Goal: Task Accomplishment & Management: Manage account settings

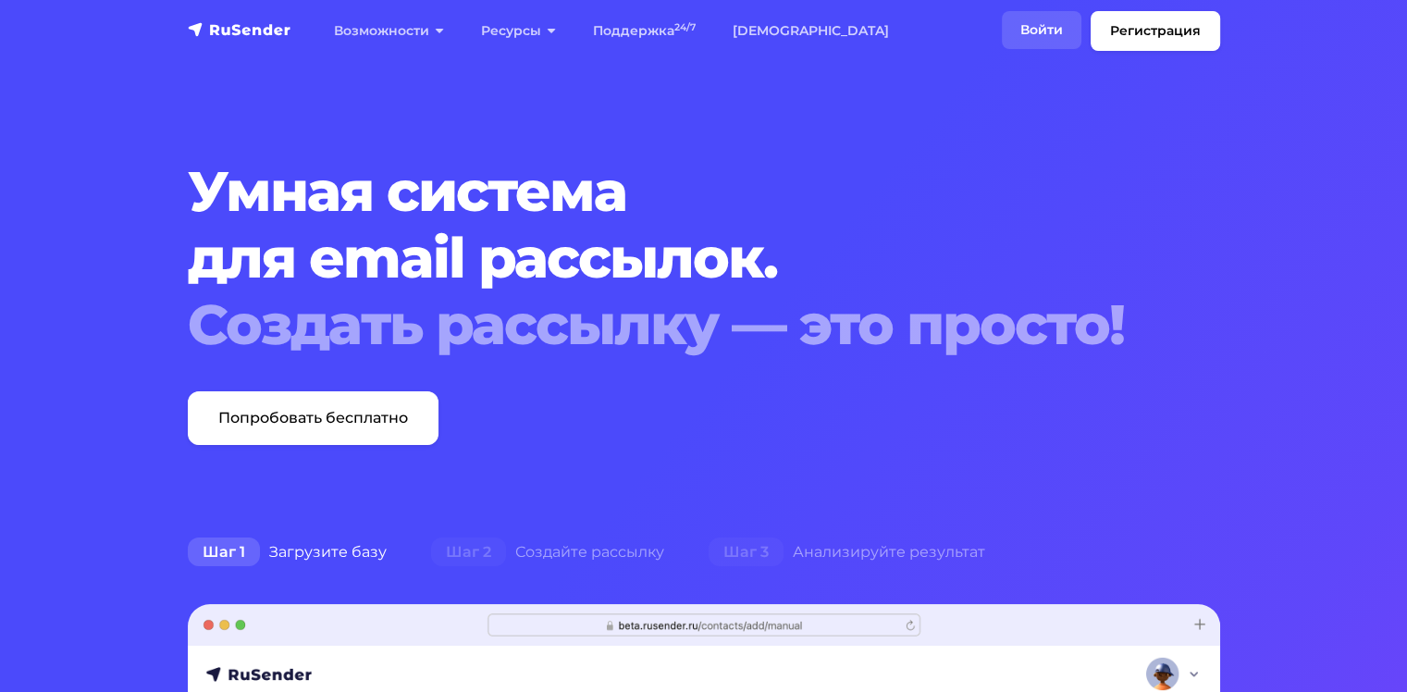
click at [1048, 29] on link "Войти" at bounding box center [1042, 30] width 80 height 38
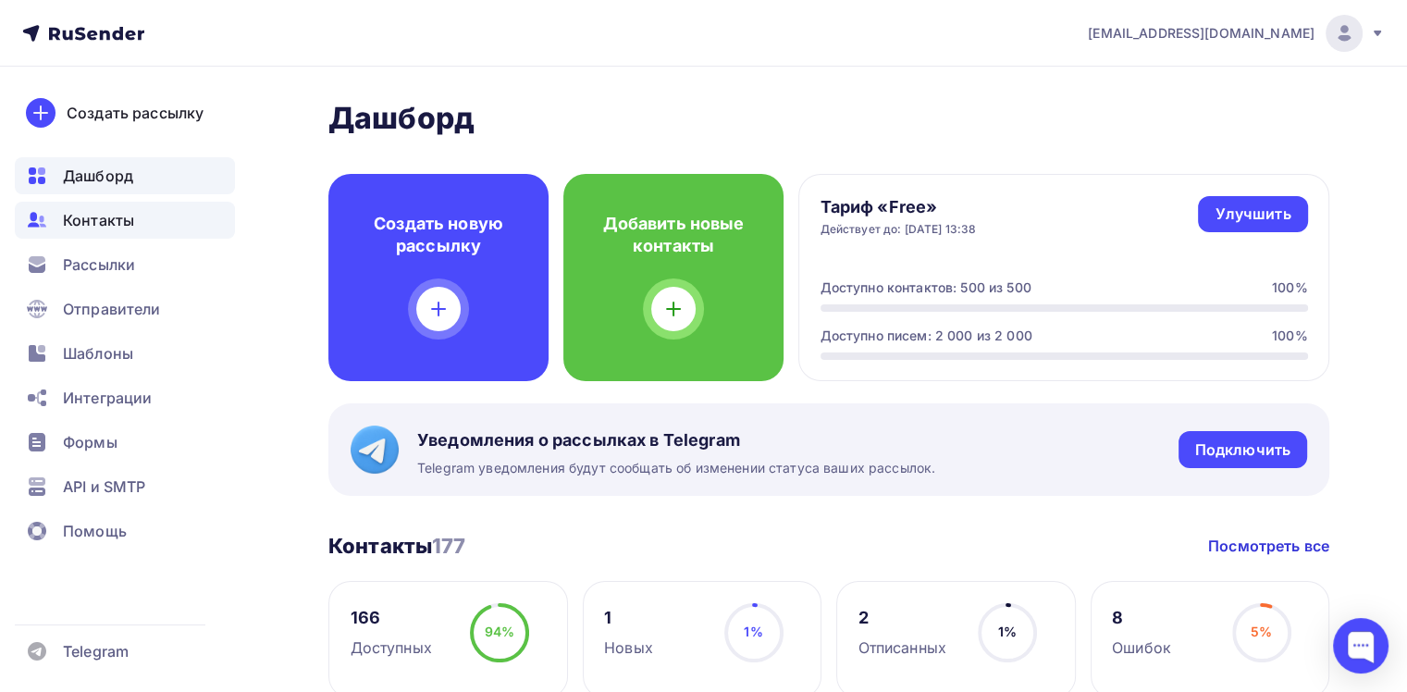
click at [84, 222] on span "Контакты" at bounding box center [98, 220] width 71 height 22
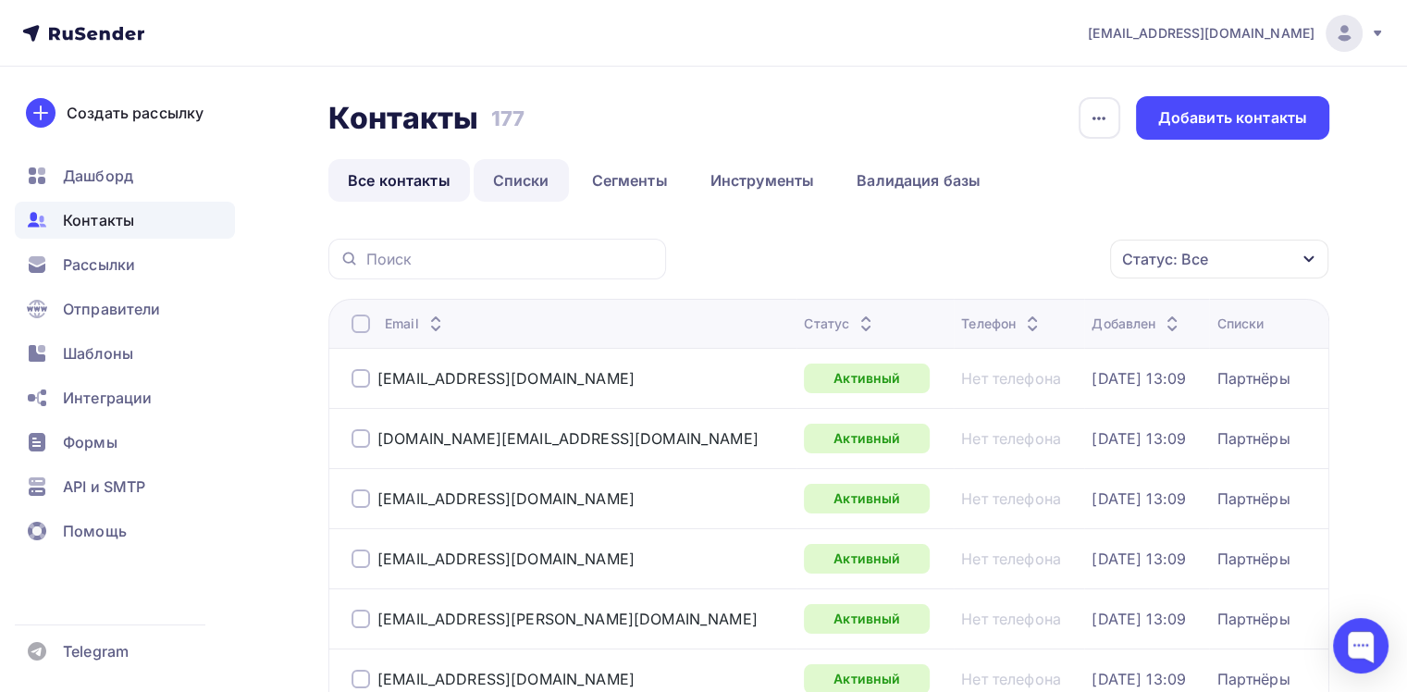
click at [529, 176] on link "Списки" at bounding box center [521, 180] width 95 height 43
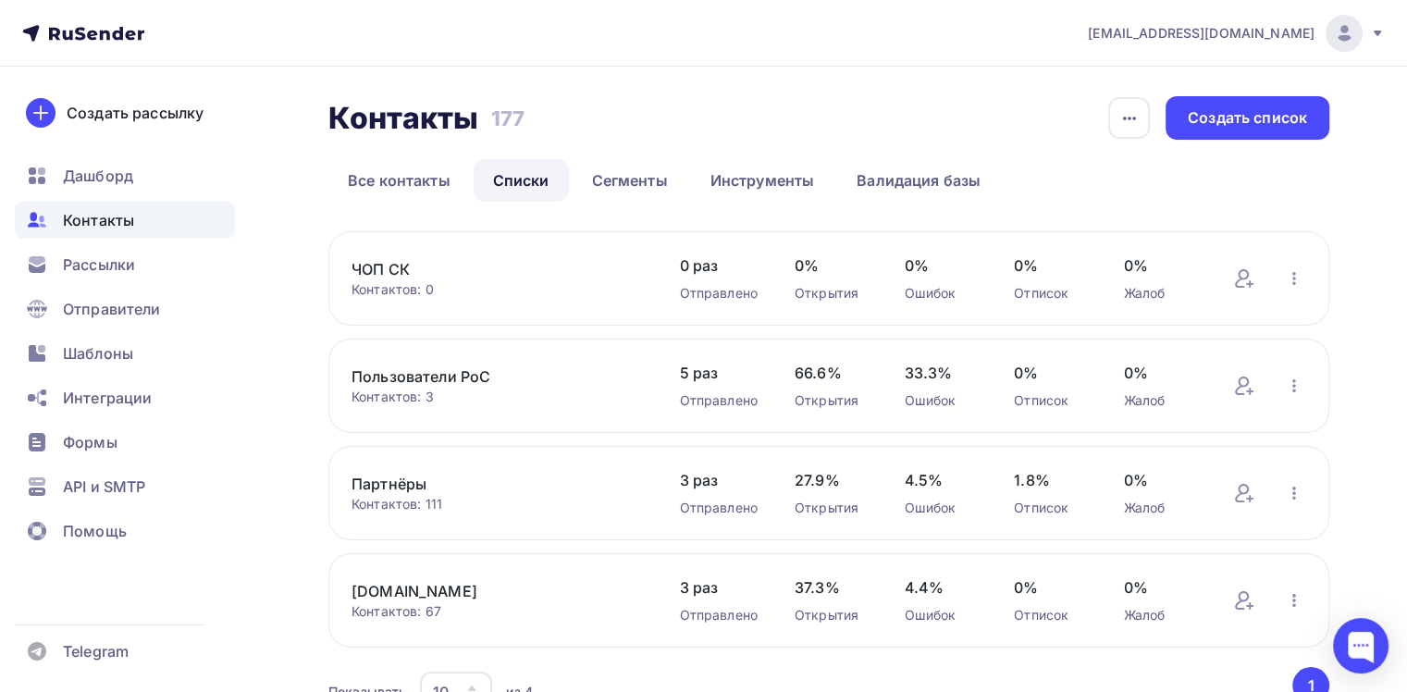
click at [439, 377] on link "Пользователи PoC" at bounding box center [497, 376] width 290 height 22
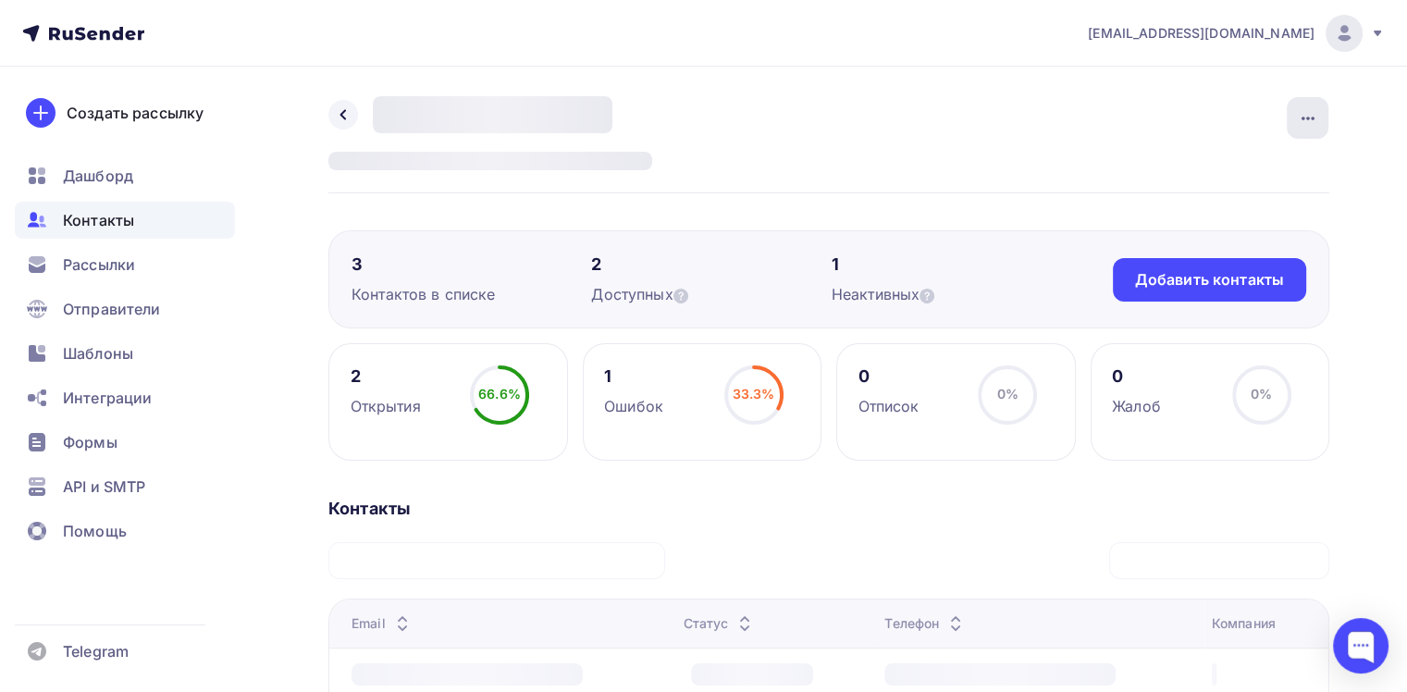
click at [1315, 118] on icon "button" at bounding box center [1308, 118] width 22 height 22
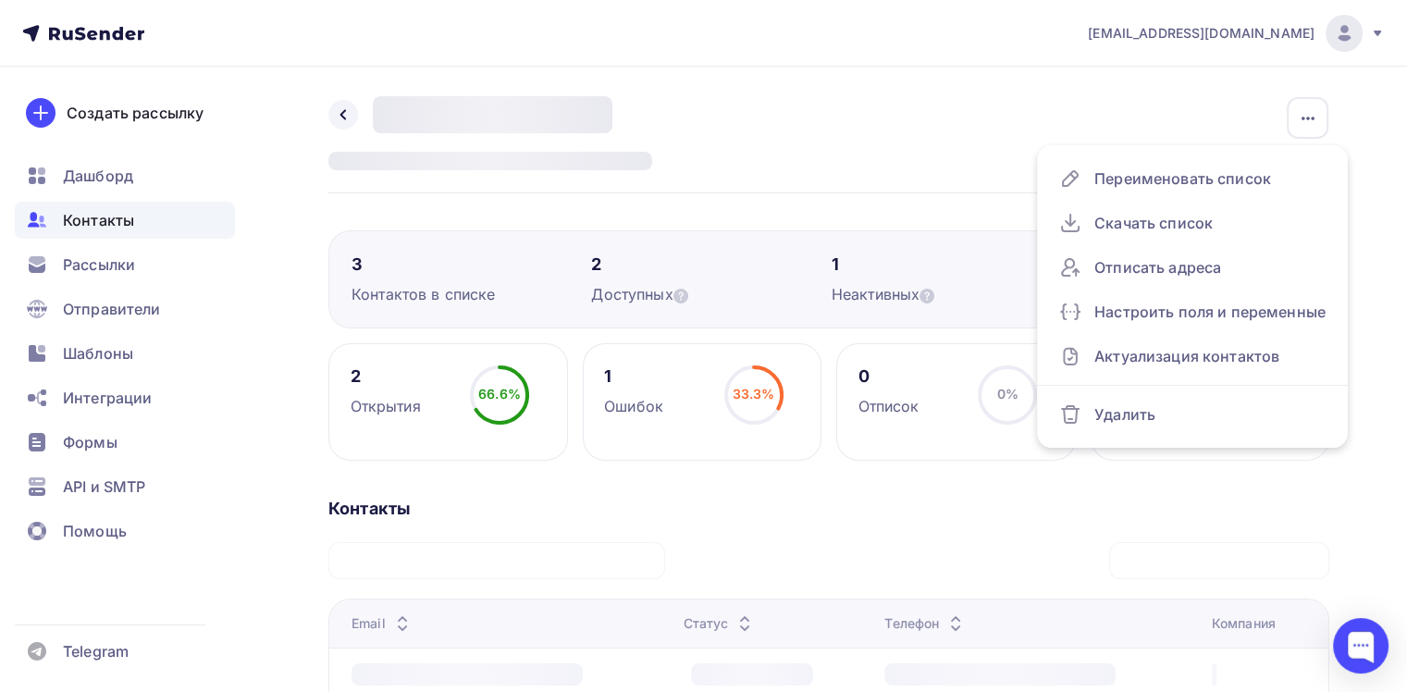
click at [810, 142] on div "Назад Пользователи PoC Переименовать список Скачать список Отписать адреса Наст…" at bounding box center [828, 144] width 1001 height 97
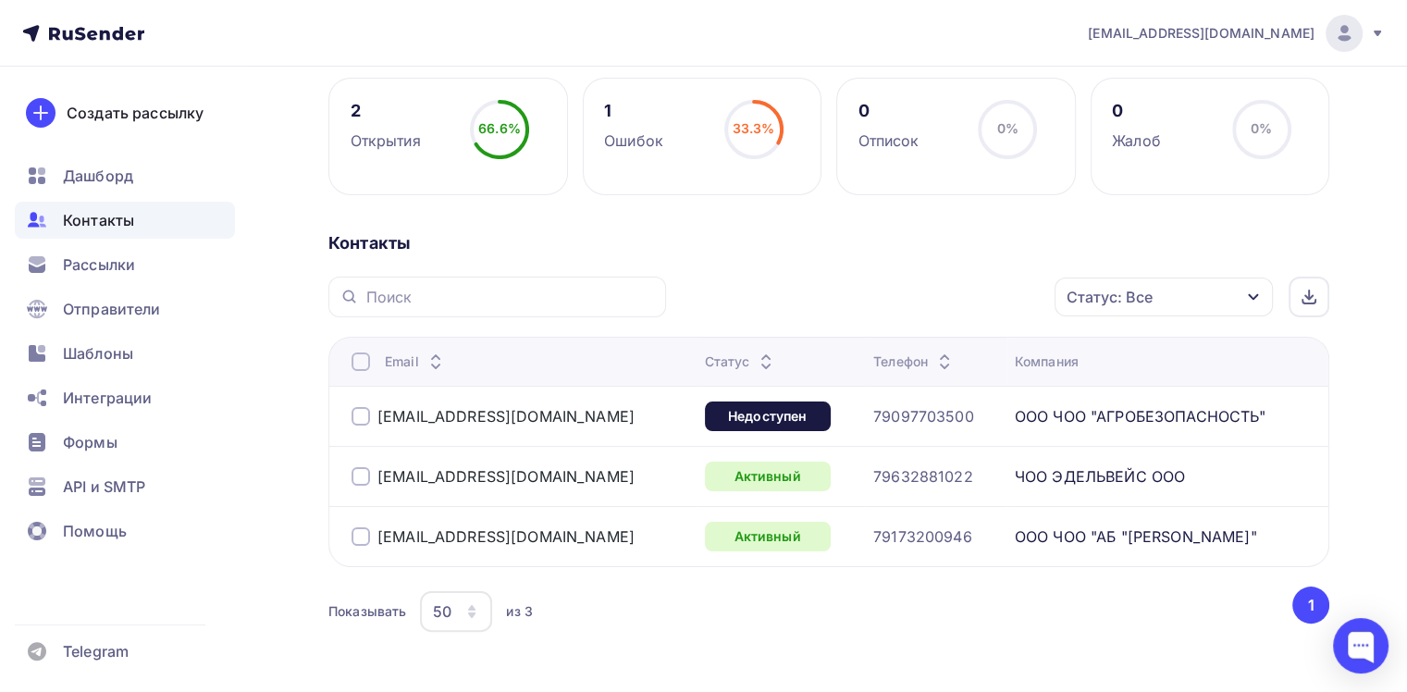
scroll to position [328, 0]
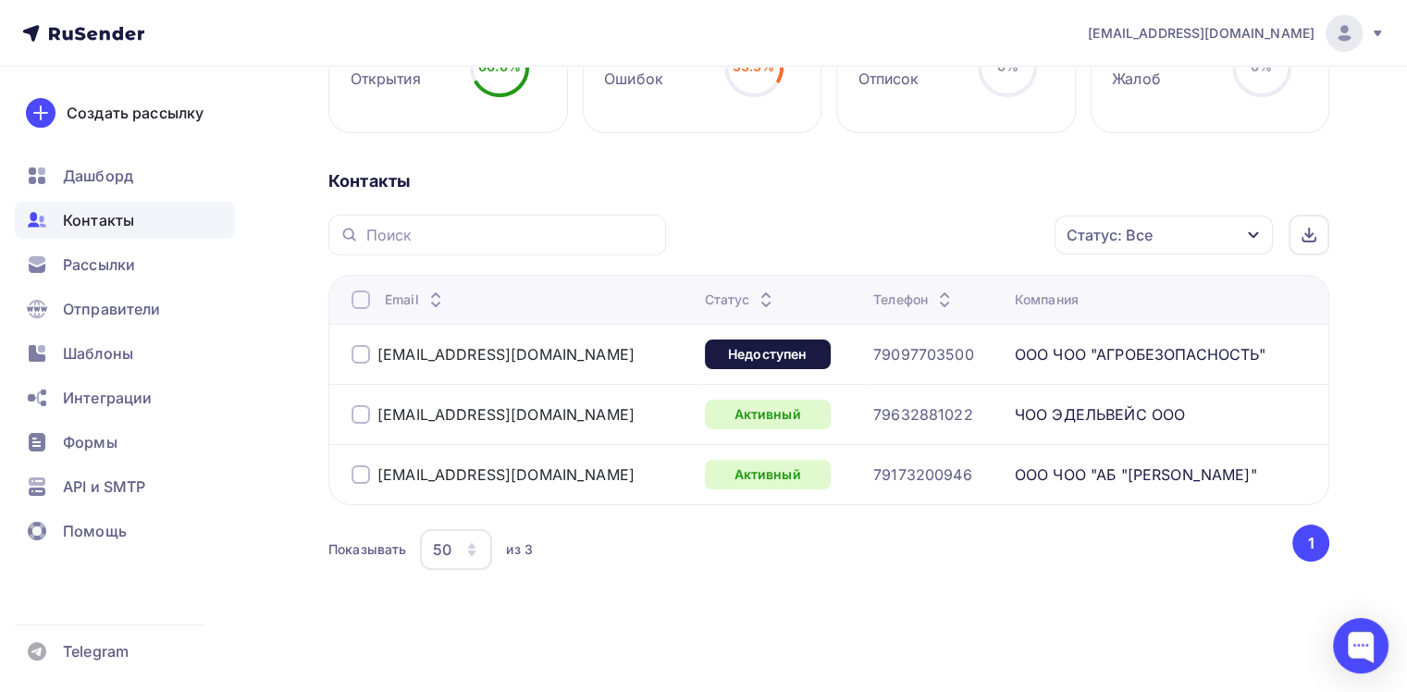
click at [348, 352] on td "s.afanasev@agro-bez.ru" at bounding box center [512, 354] width 369 height 60
click at [355, 352] on div at bounding box center [361, 354] width 19 height 19
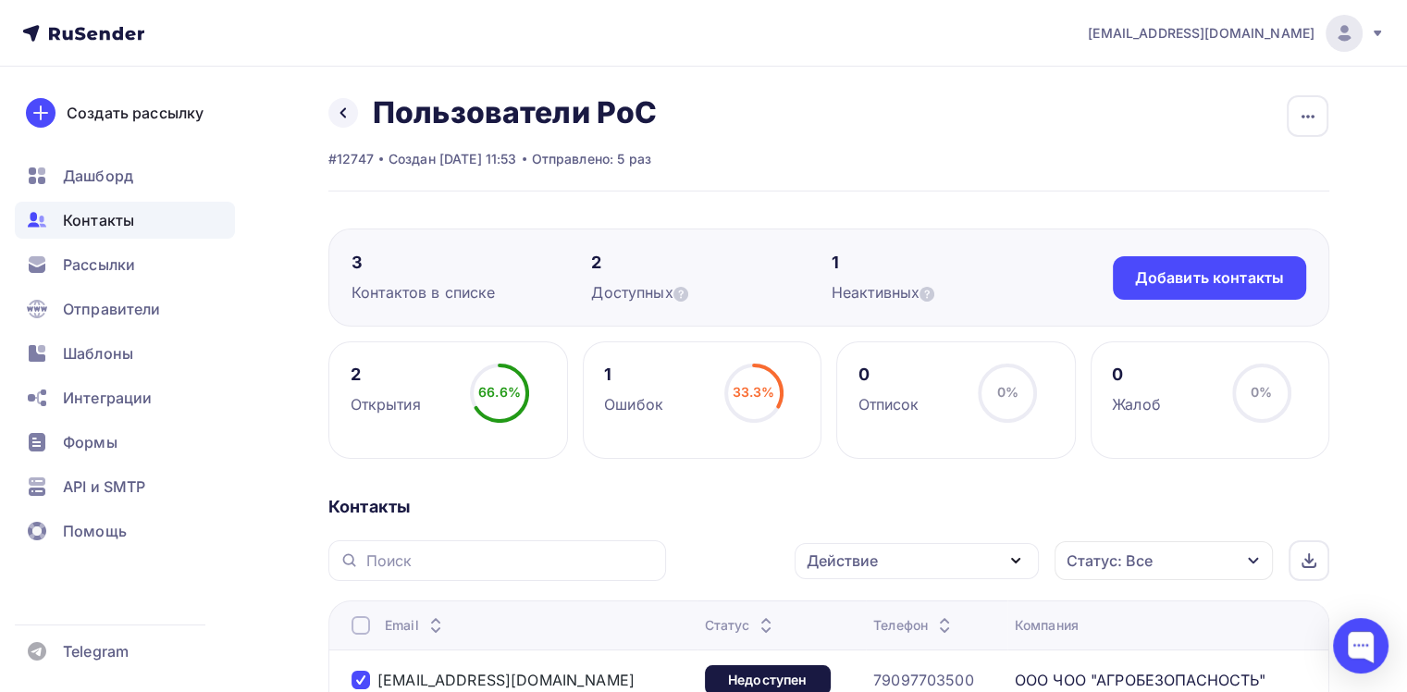
scroll to position [0, 0]
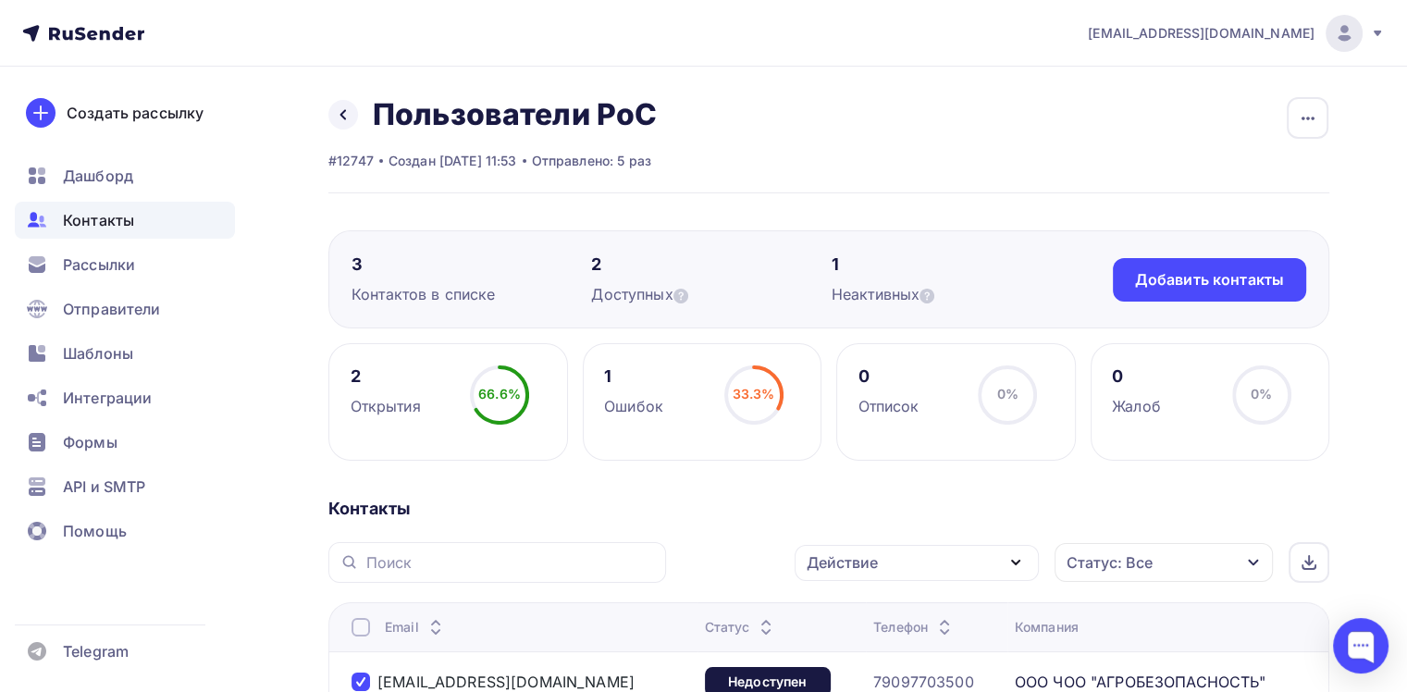
click at [97, 214] on span "Контакты" at bounding box center [98, 220] width 71 height 22
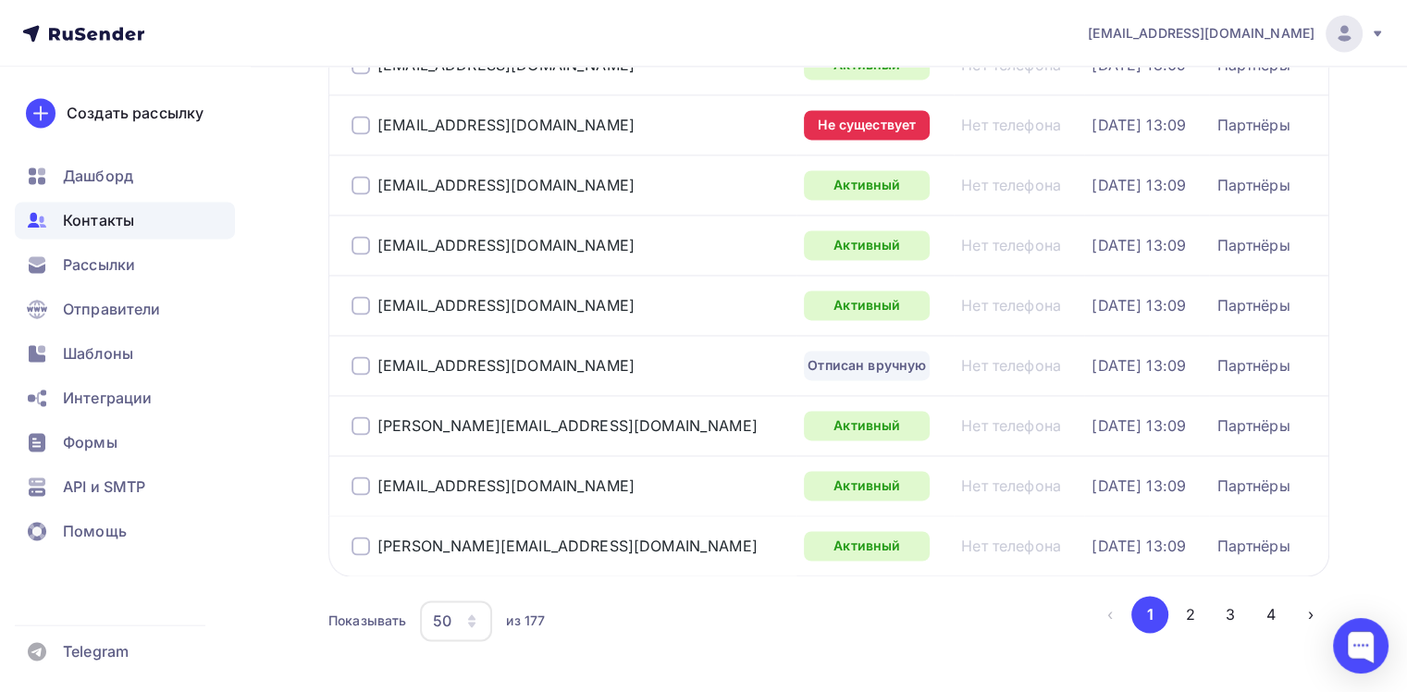
scroll to position [2842, 0]
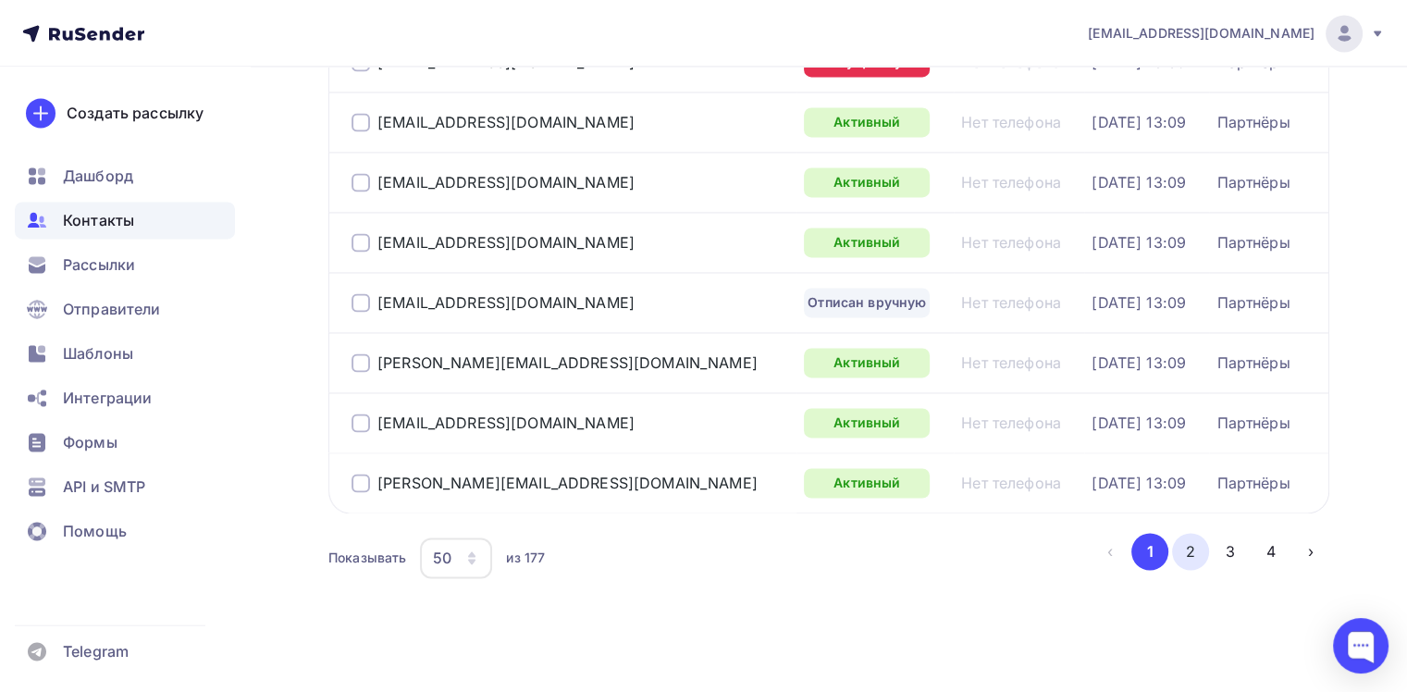
click at [1184, 541] on button "2" at bounding box center [1190, 551] width 37 height 37
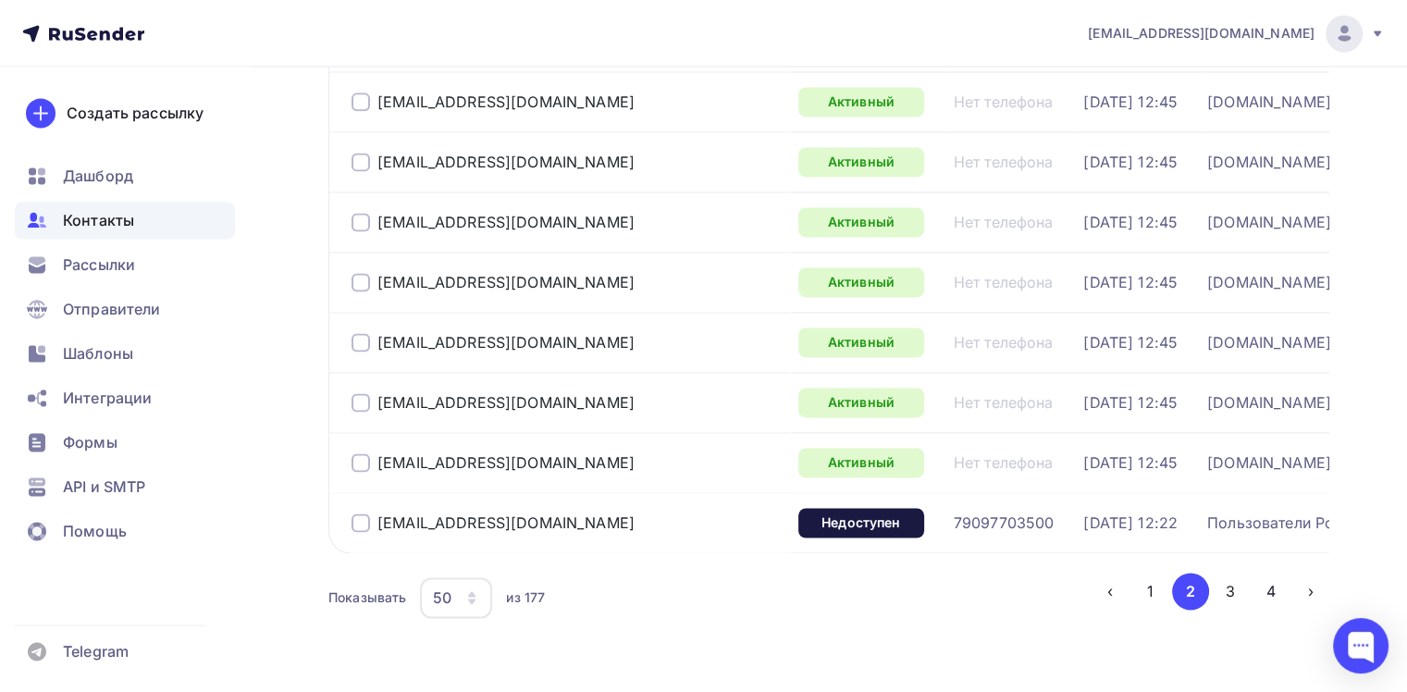
scroll to position [2856, 0]
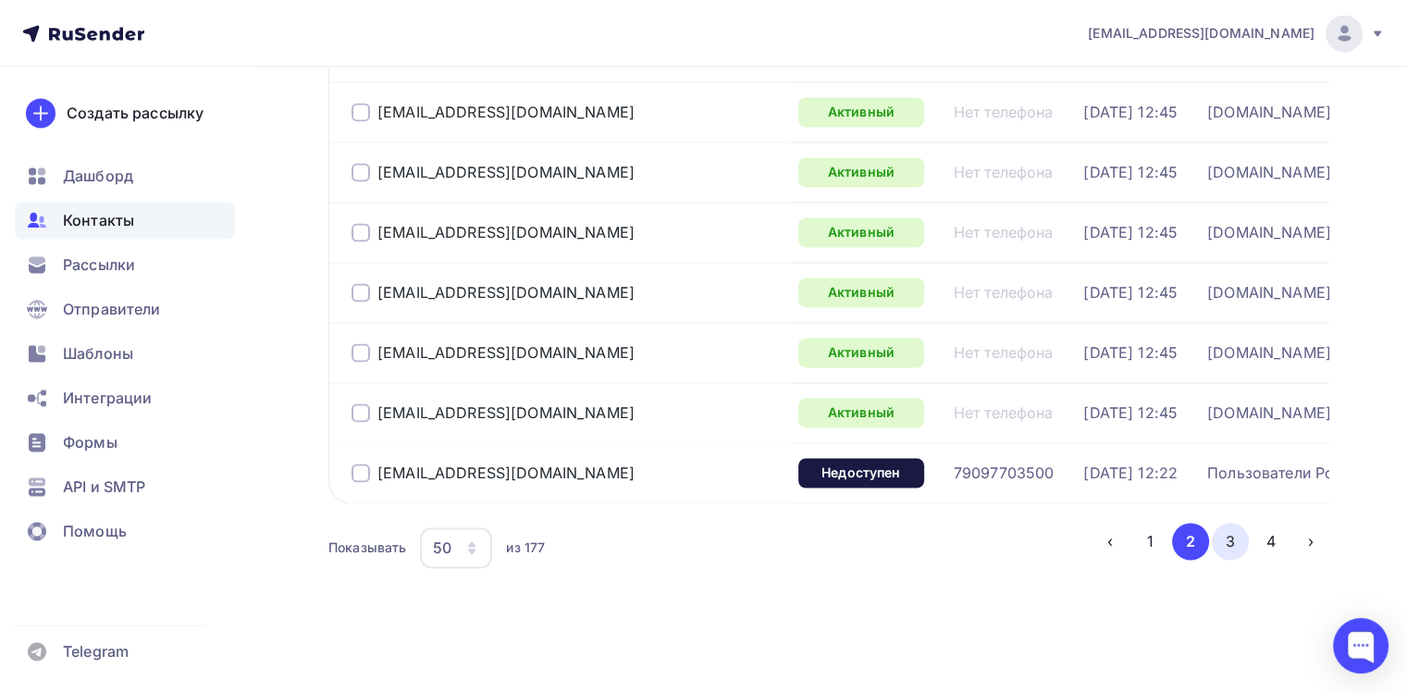
click at [1228, 545] on button "3" at bounding box center [1230, 541] width 37 height 37
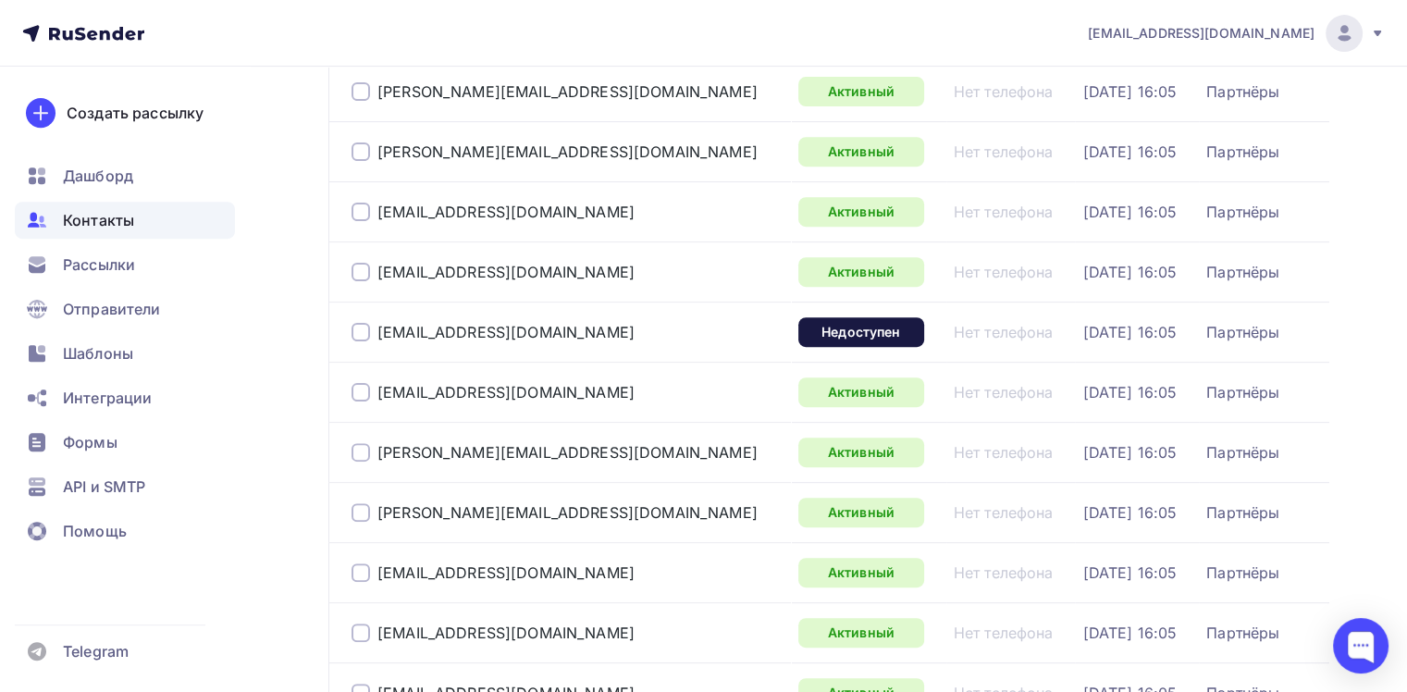
scroll to position [794, 0]
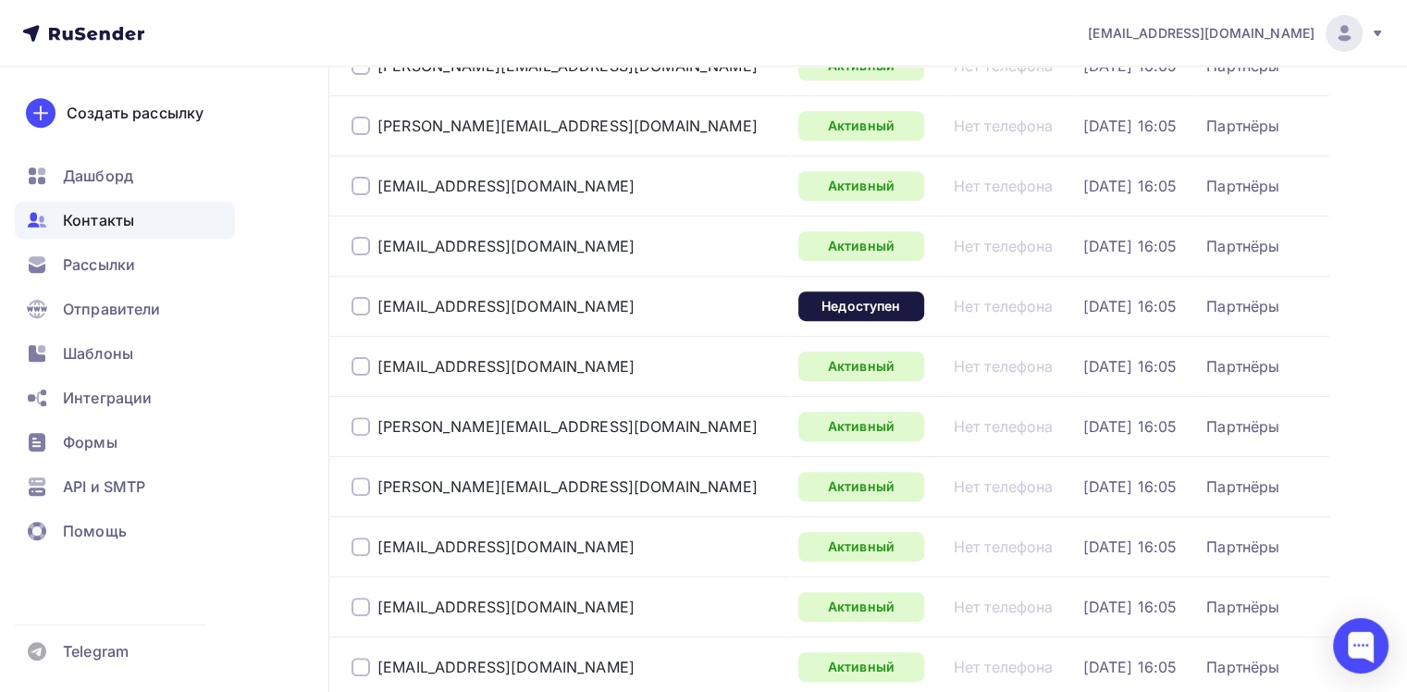
click at [90, 218] on span "Контакты" at bounding box center [98, 220] width 71 height 22
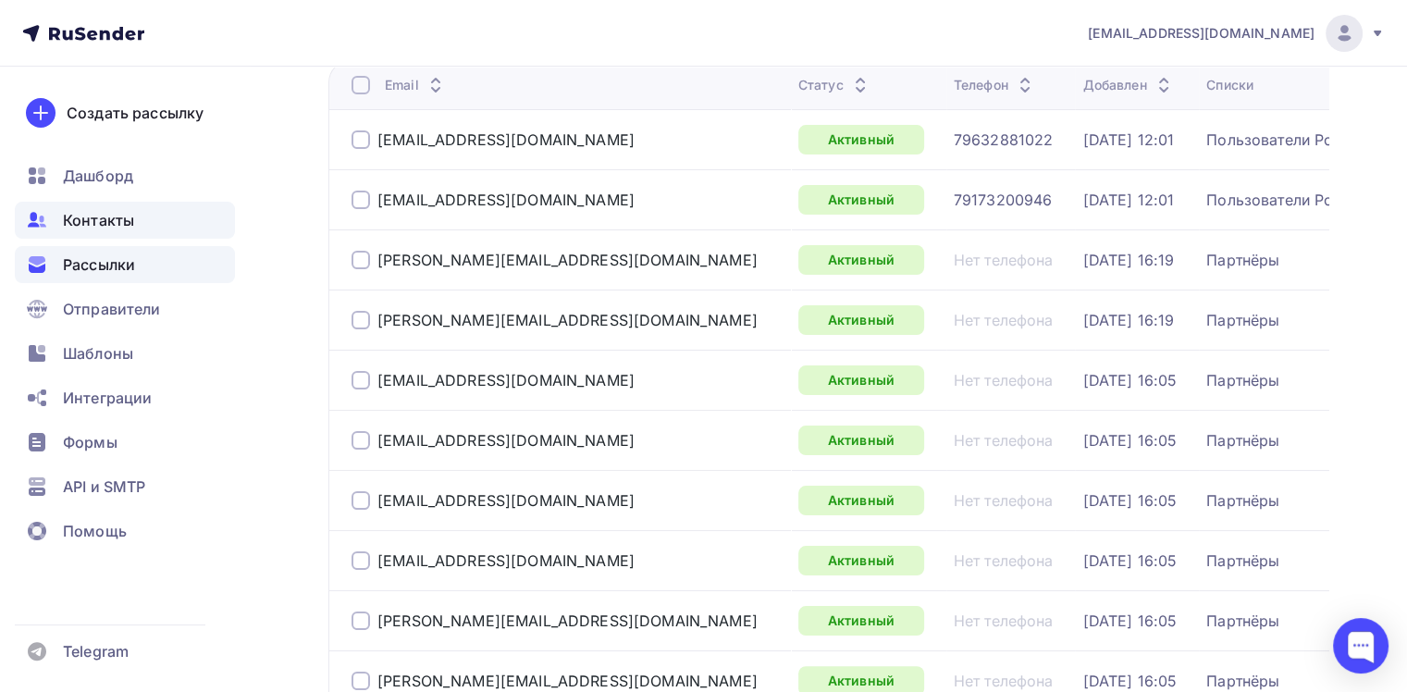
scroll to position [0, 0]
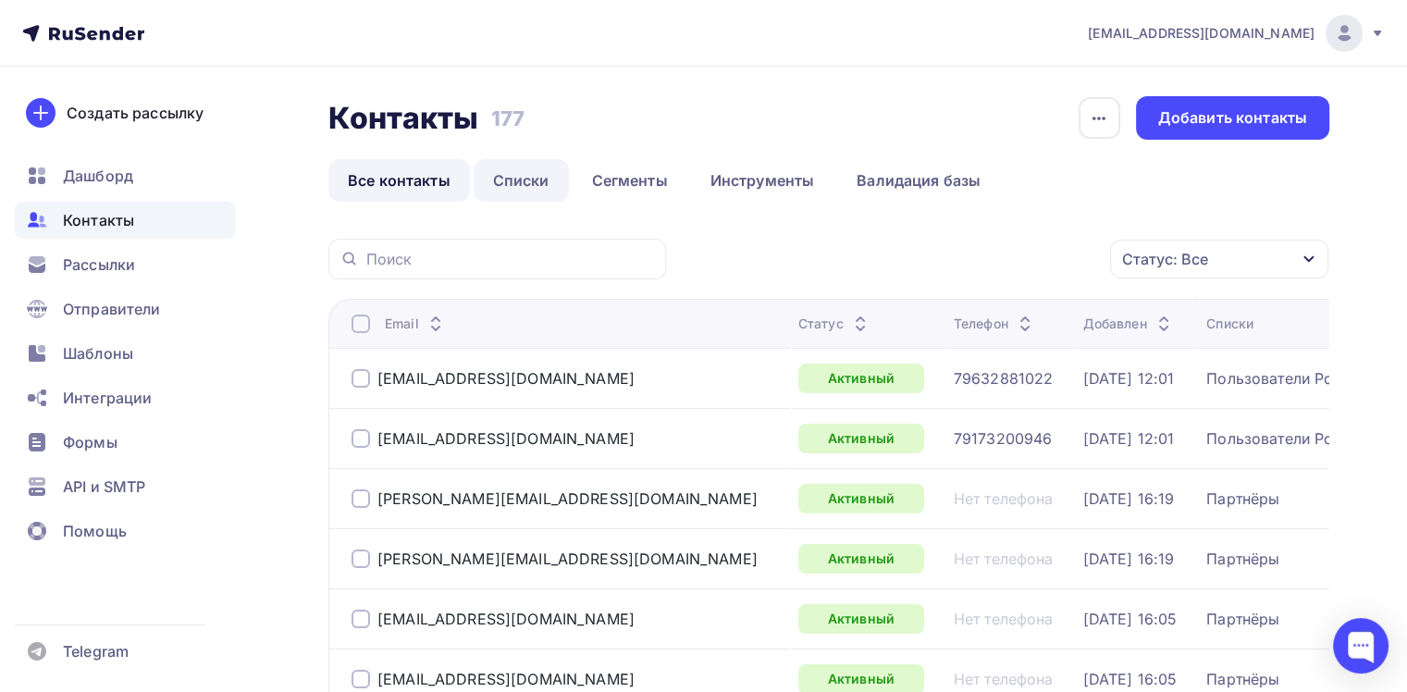
click at [520, 180] on link "Списки" at bounding box center [521, 180] width 95 height 43
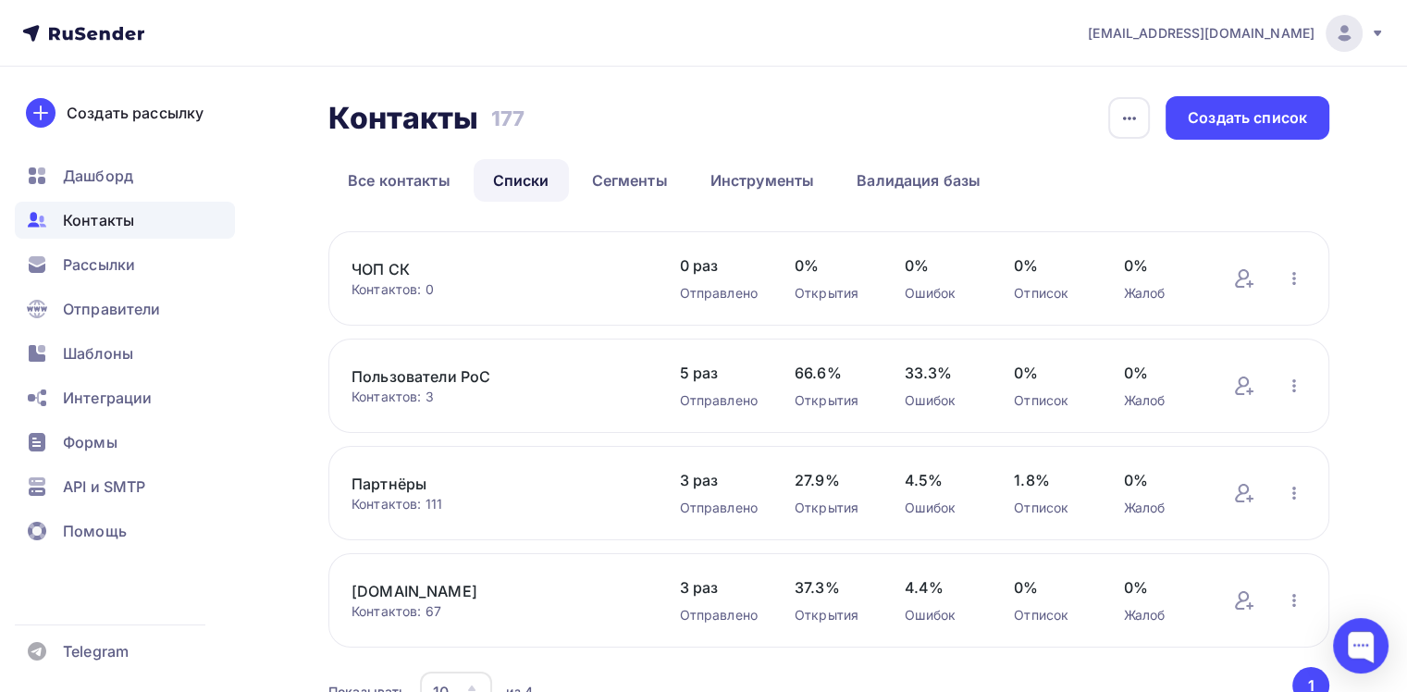
click at [397, 371] on link "Пользователи PoC" at bounding box center [497, 376] width 290 height 22
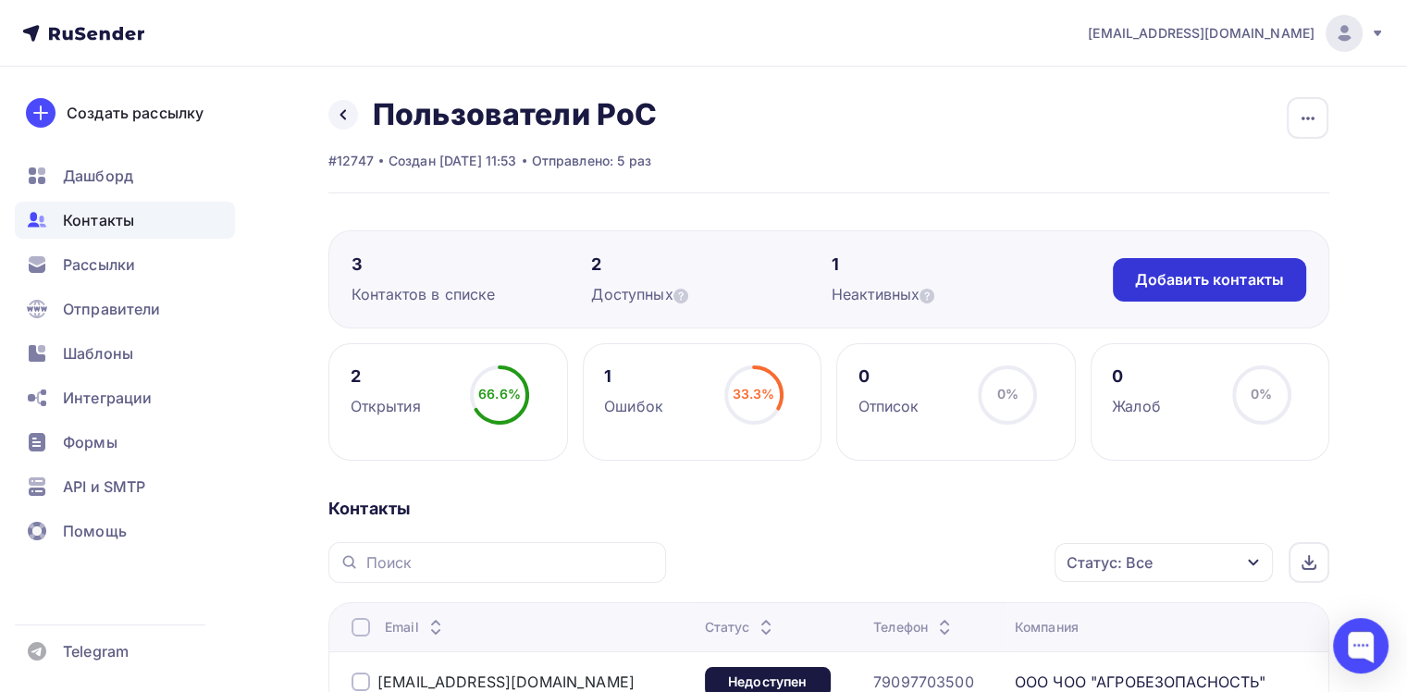
click at [1224, 284] on div "Добавить контакты" at bounding box center [1209, 279] width 149 height 21
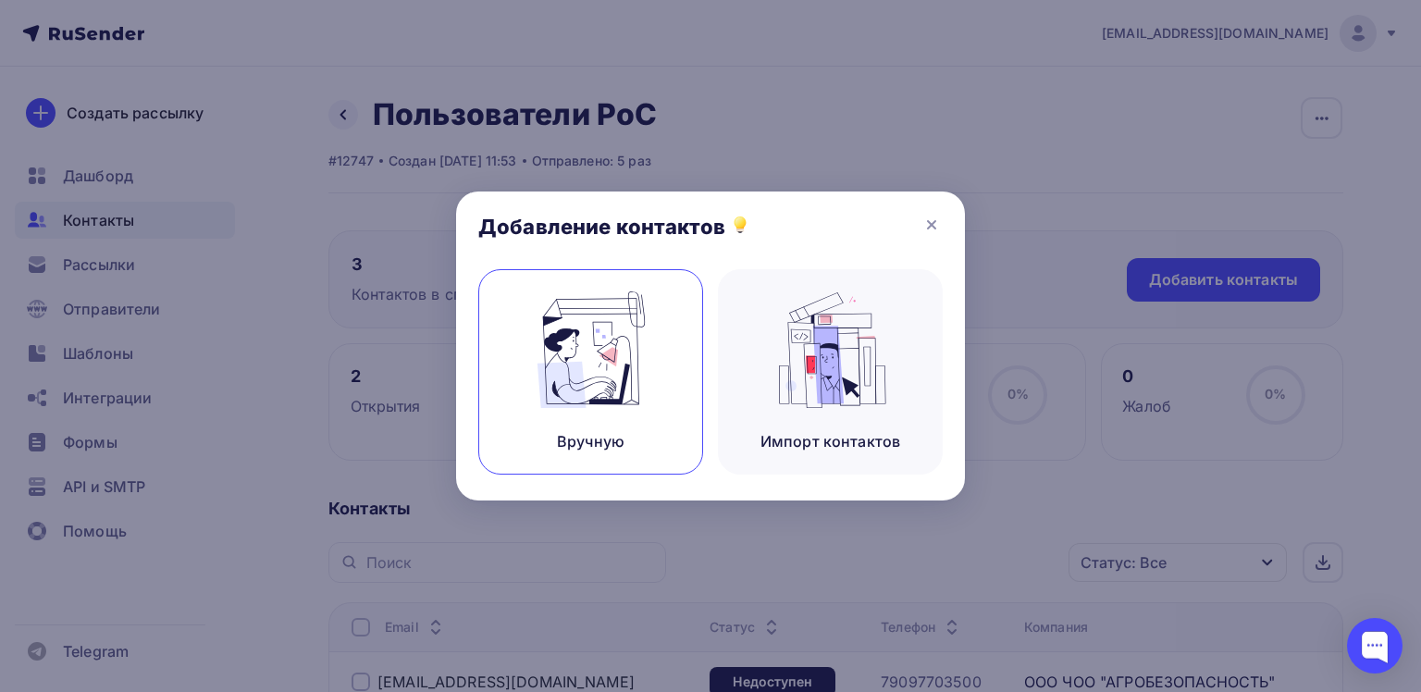
click at [618, 351] on img at bounding box center [591, 349] width 124 height 117
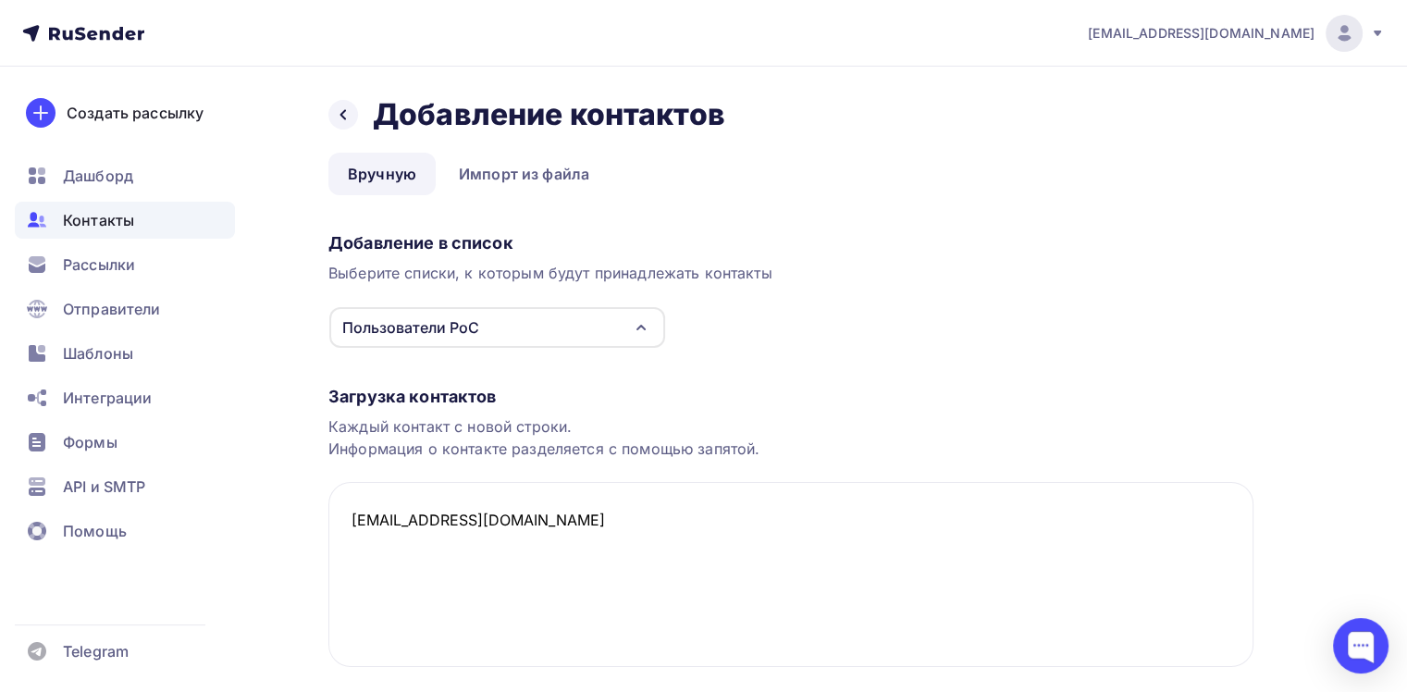
type textarea "sistema@sistema126.ru"
click at [1140, 263] on div "Выберите списки, к которым будут принадлежать контакты" at bounding box center [790, 273] width 925 height 22
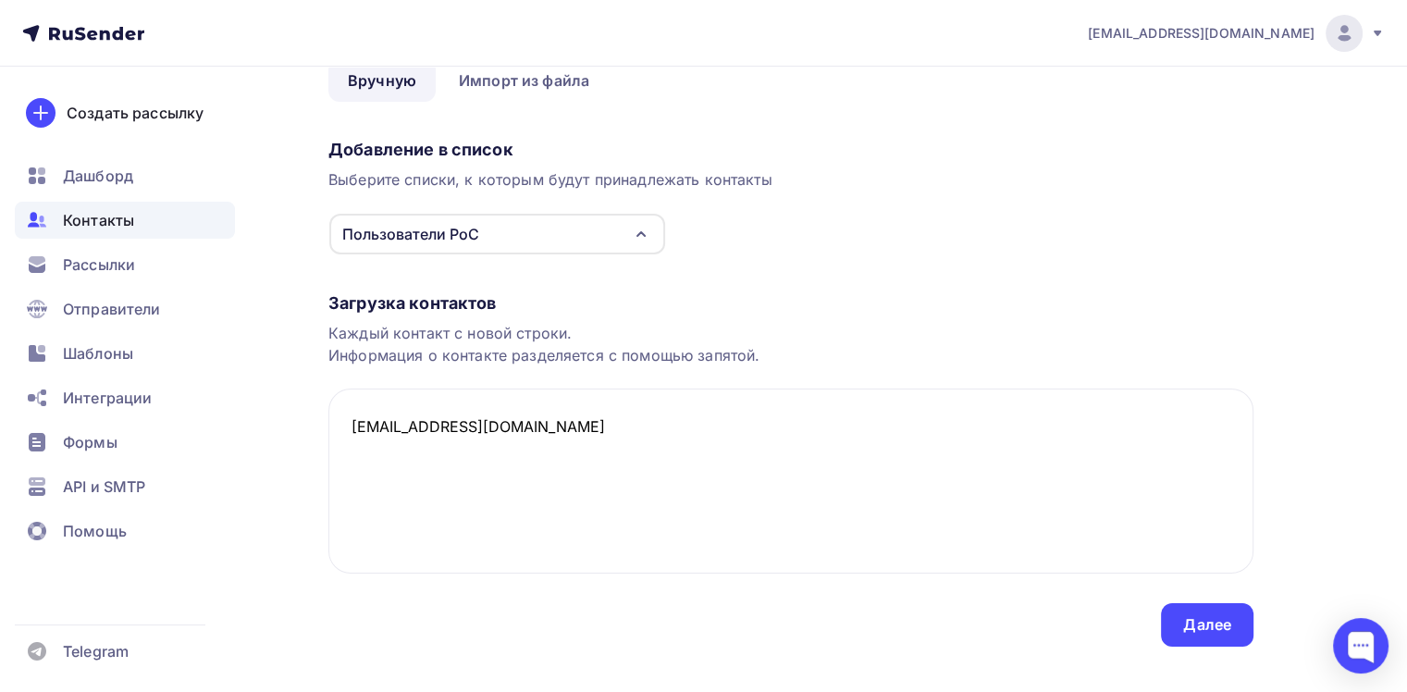
scroll to position [121, 0]
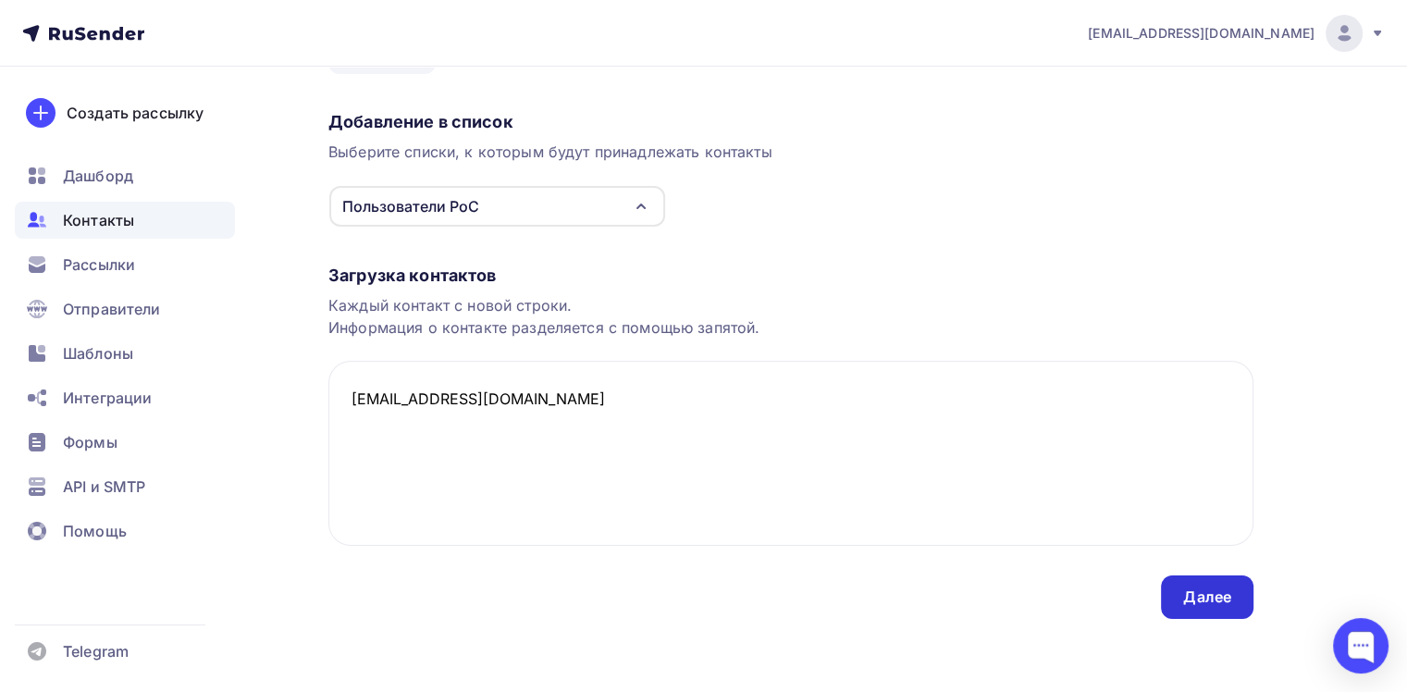
click at [1211, 604] on div "Далее" at bounding box center [1207, 597] width 48 height 21
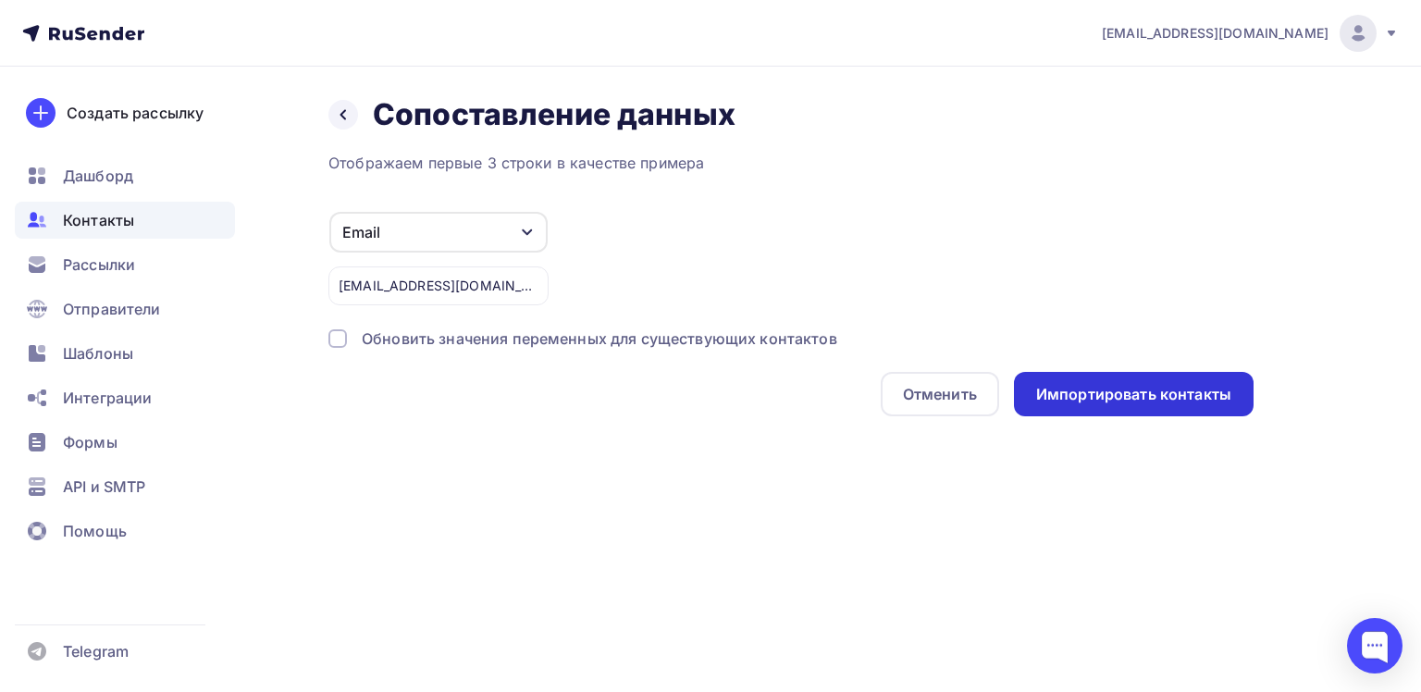
click at [1160, 394] on div "Импортировать контакты" at bounding box center [1133, 394] width 195 height 21
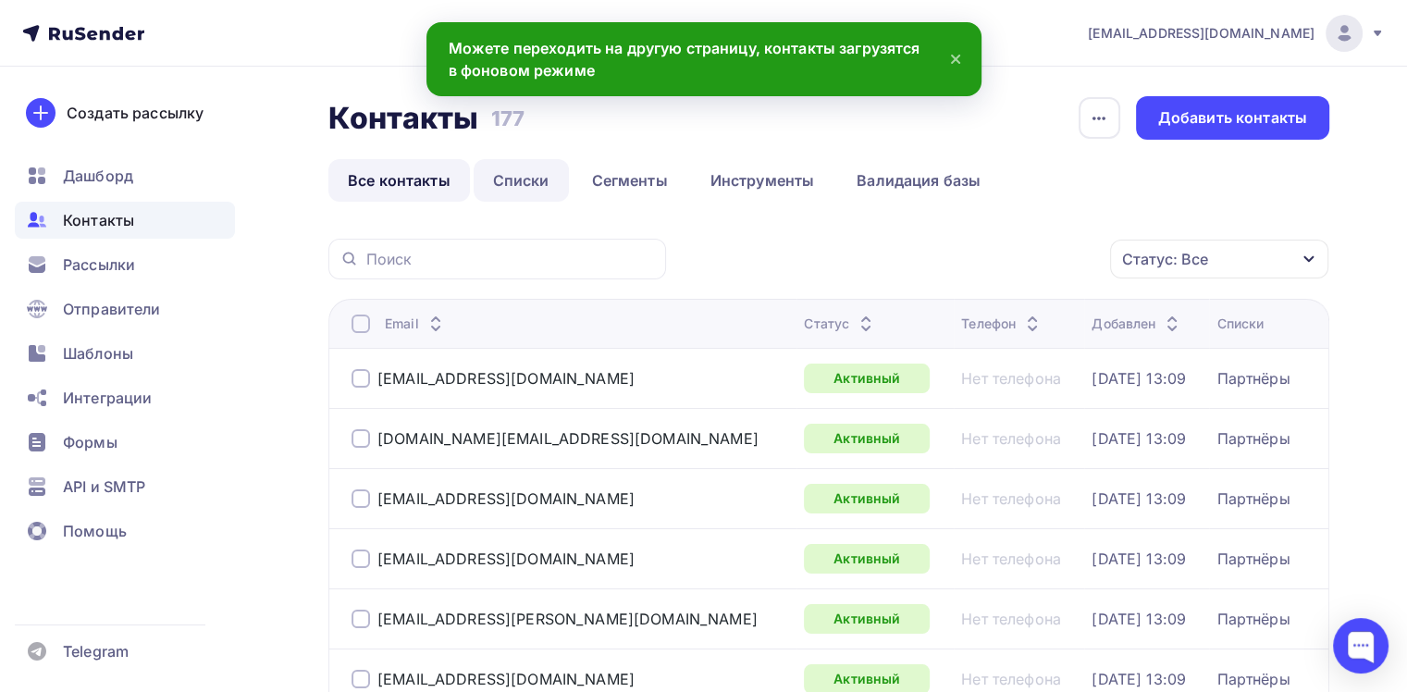
click at [530, 178] on link "Списки" at bounding box center [521, 180] width 95 height 43
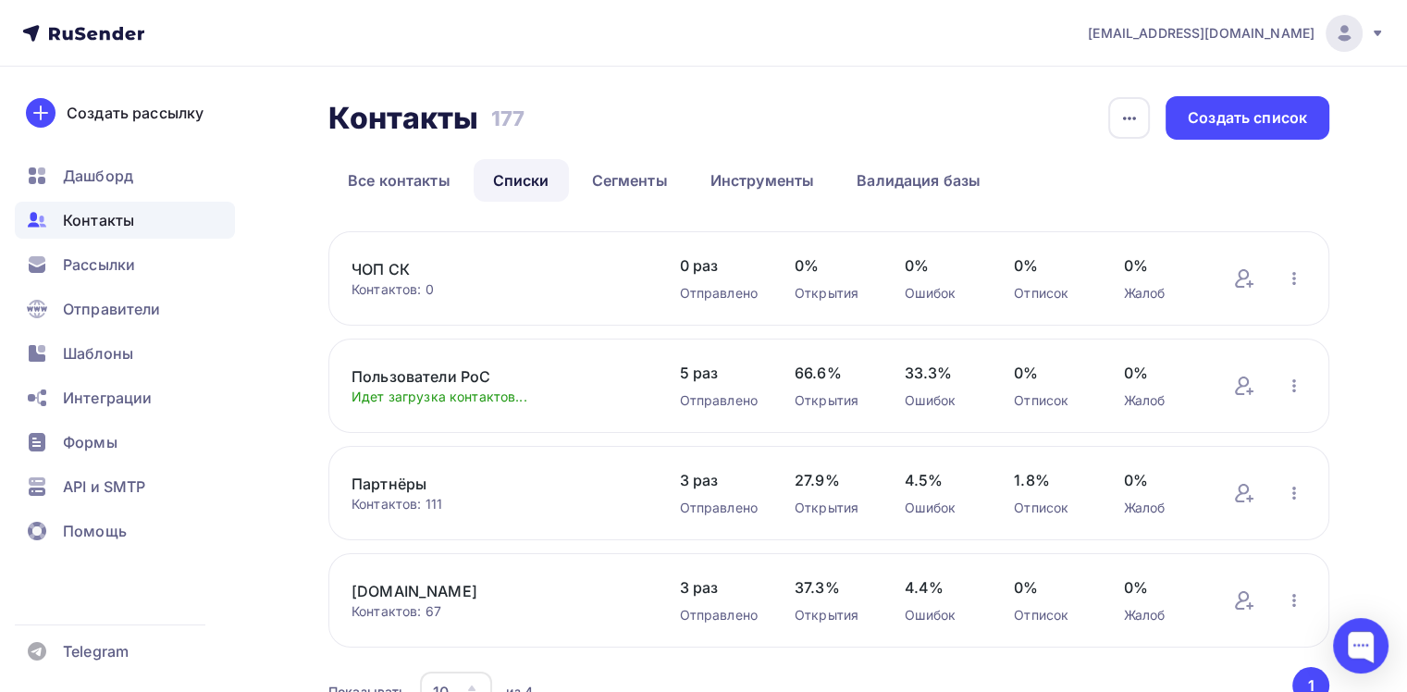
click at [402, 377] on link "Пользователи PoC" at bounding box center [497, 376] width 290 height 22
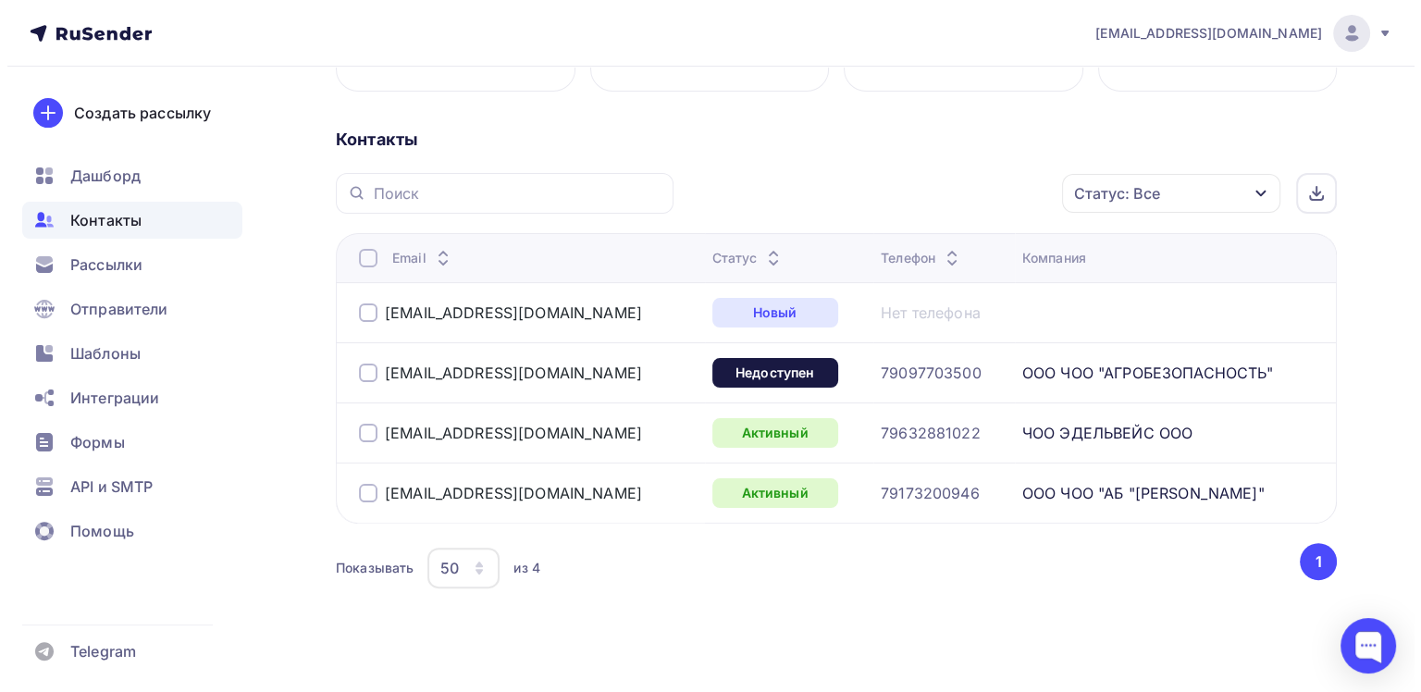
scroll to position [388, 0]
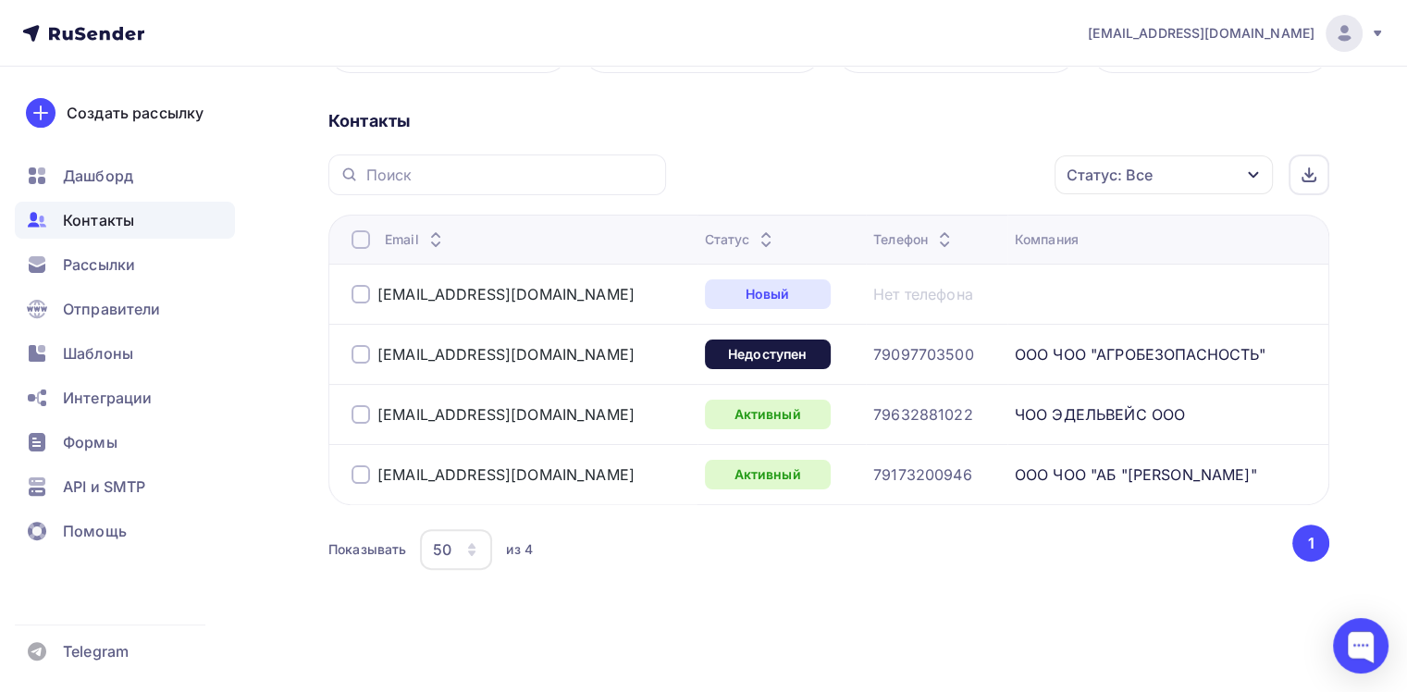
click at [366, 356] on div at bounding box center [361, 354] width 19 height 19
click at [1007, 174] on icon "button" at bounding box center [1016, 175] width 22 height 22
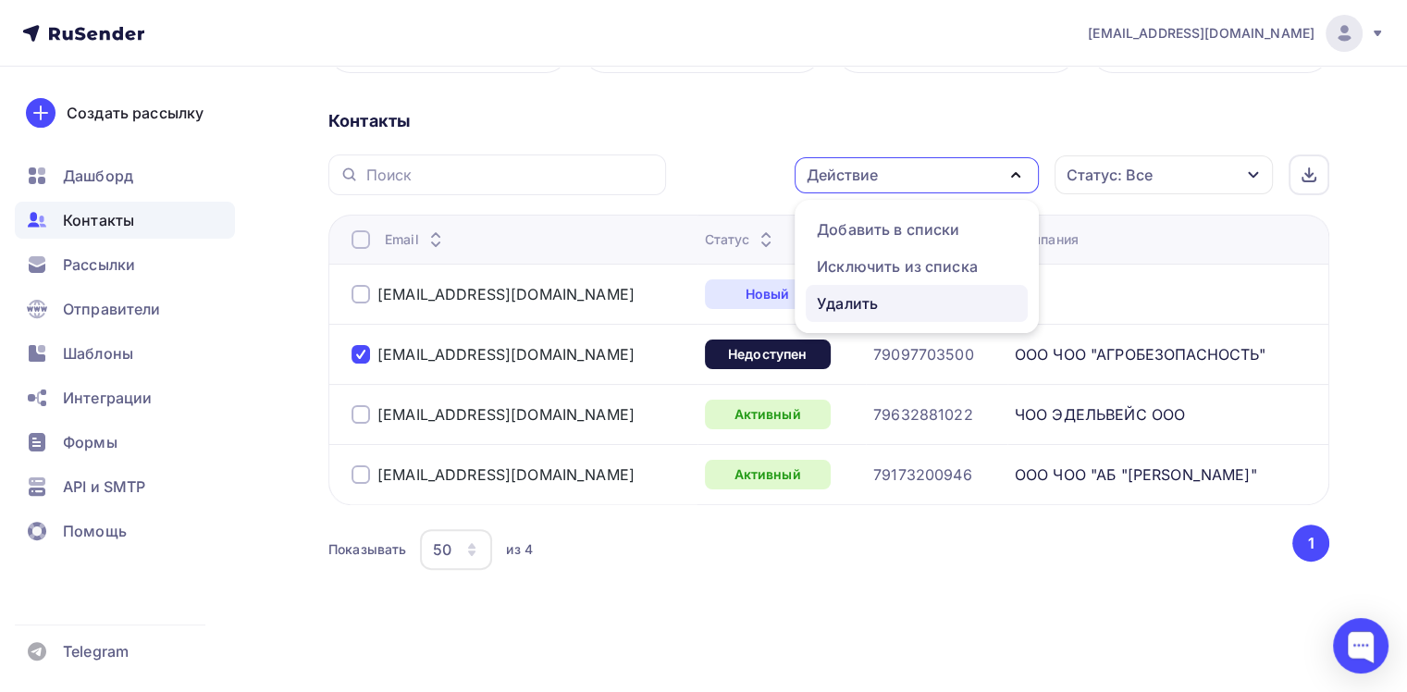
click at [857, 300] on div "Удалить" at bounding box center [847, 303] width 61 height 22
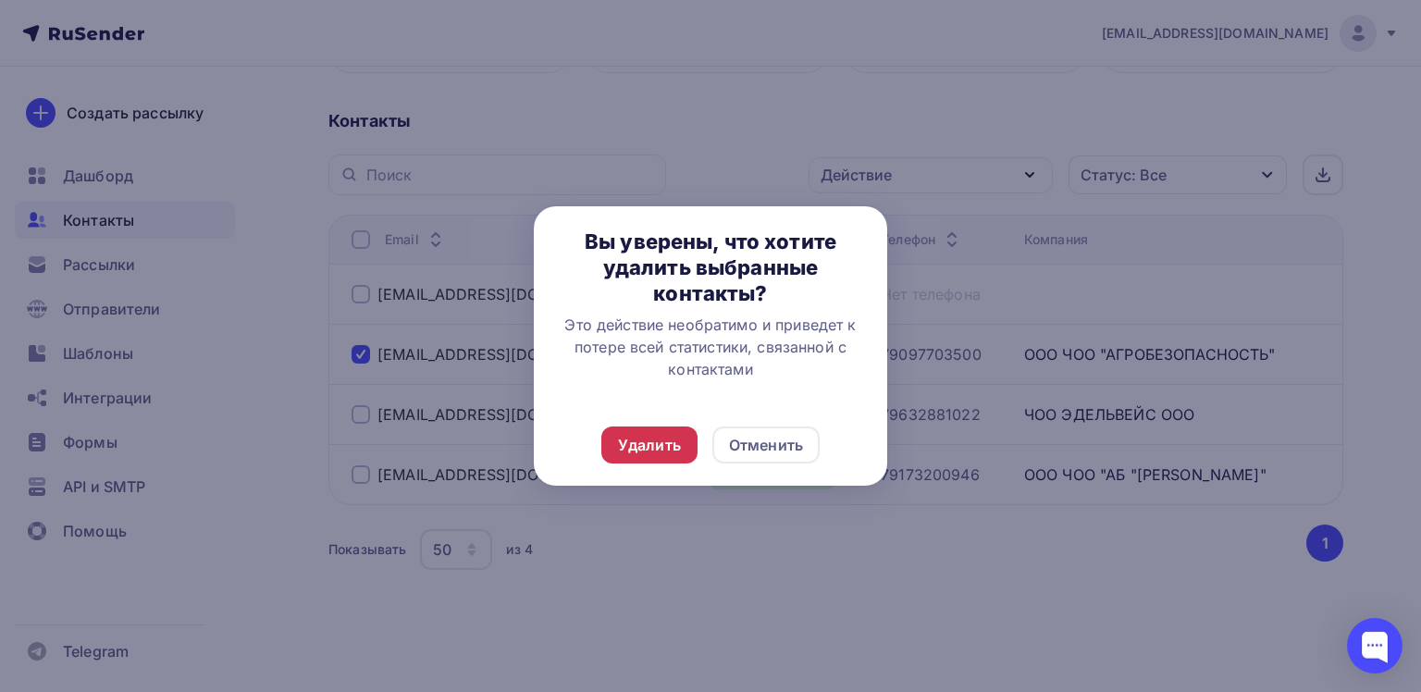
click at [659, 443] on div "Удалить" at bounding box center [649, 445] width 63 height 22
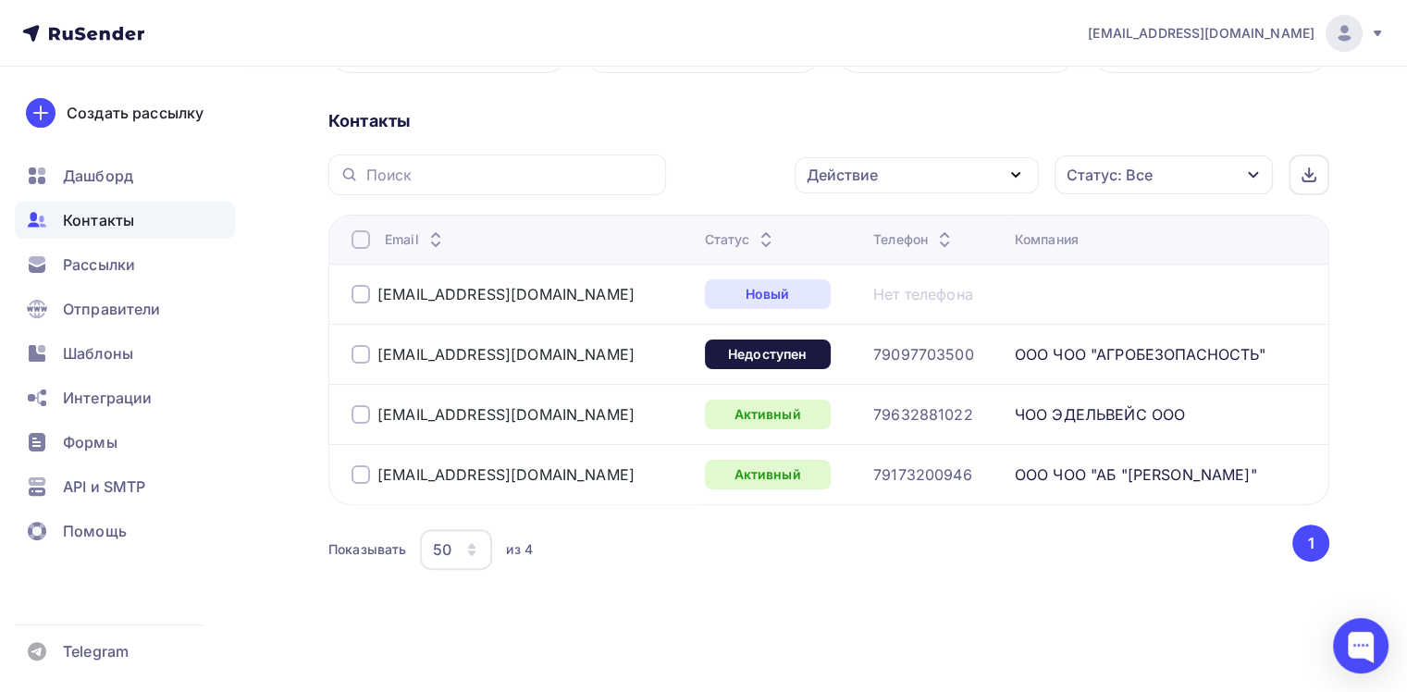
click at [358, 352] on div at bounding box center [361, 354] width 19 height 19
click at [975, 183] on div "Действие" at bounding box center [917, 175] width 244 height 36
click at [845, 307] on div "Удалить" at bounding box center [847, 303] width 61 height 22
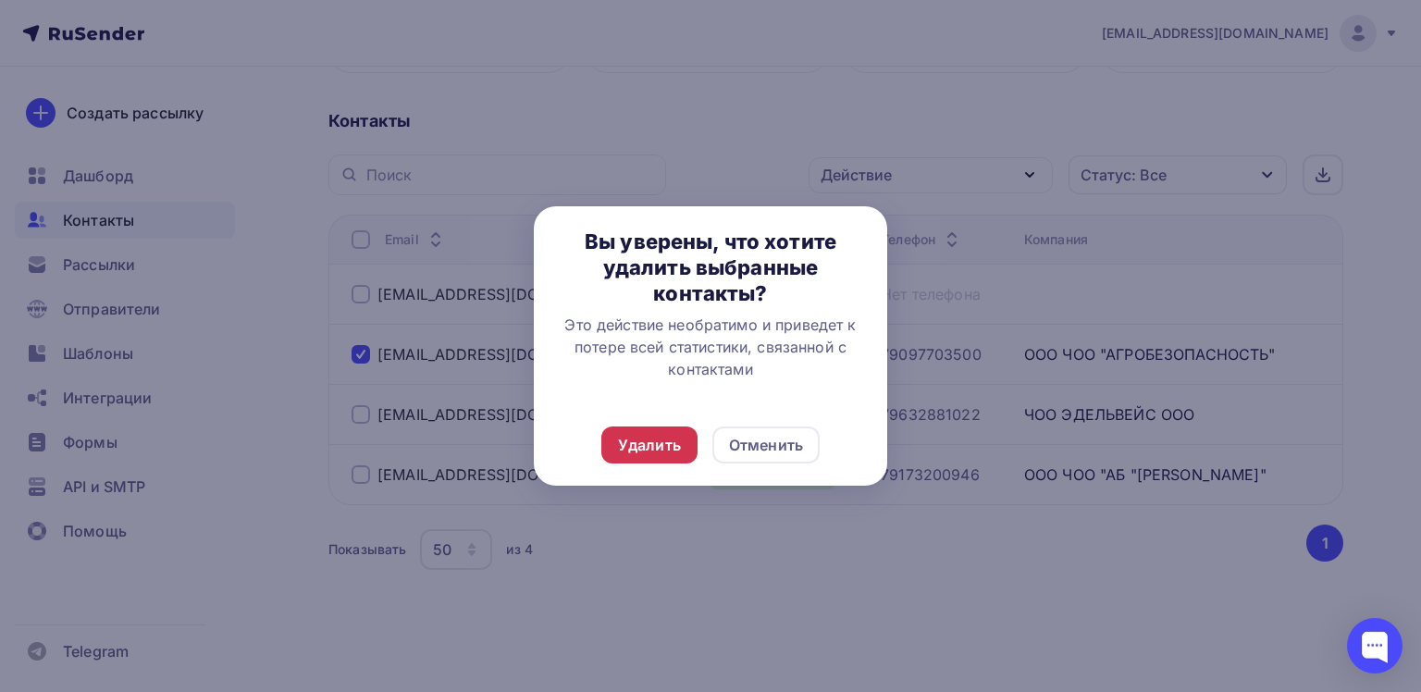
click at [630, 446] on div "Удалить" at bounding box center [649, 445] width 63 height 22
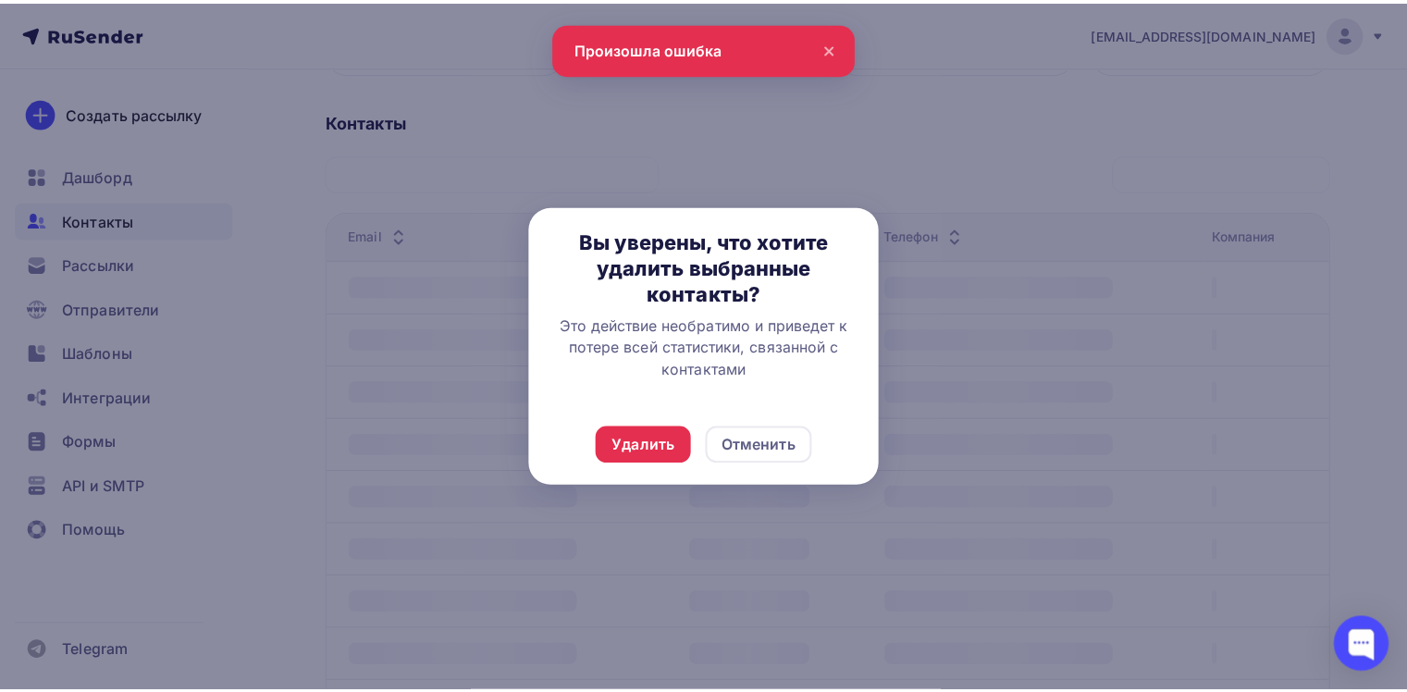
scroll to position [328, 0]
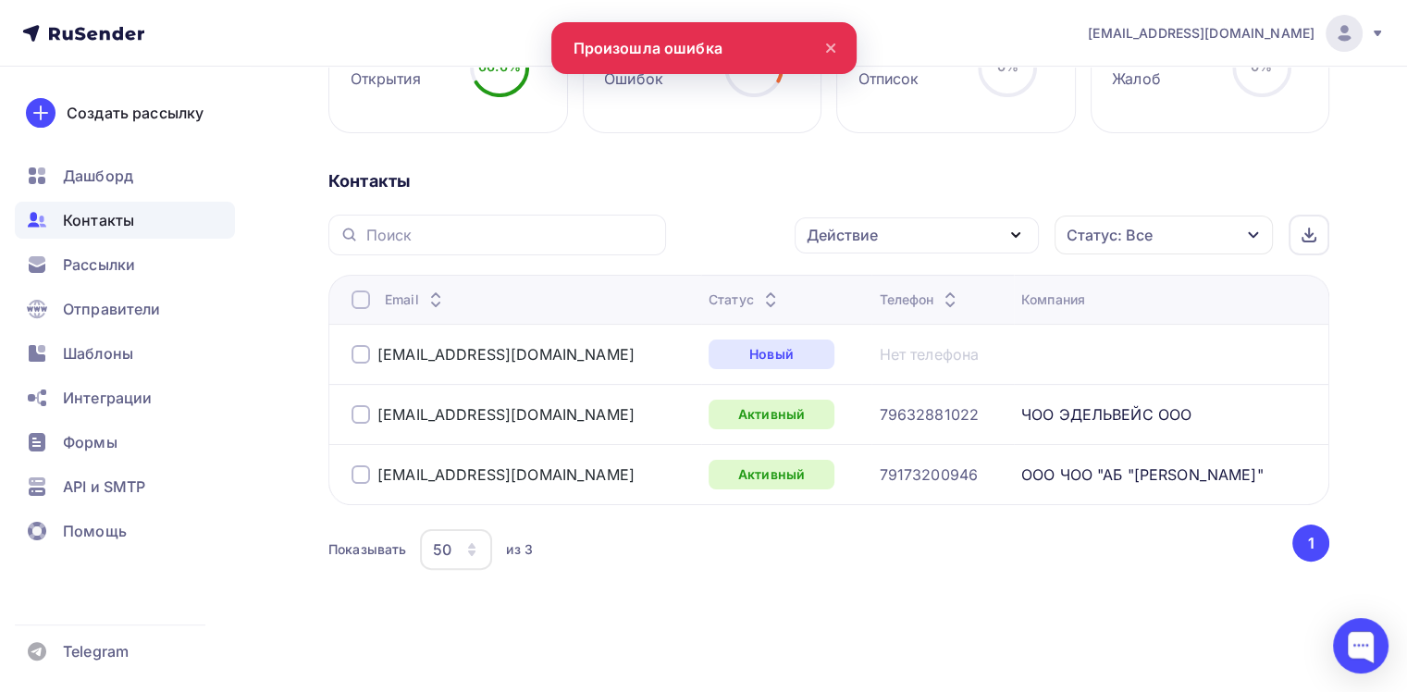
click at [731, 562] on div "Показывать 50 10 20 50 100 из 3" at bounding box center [808, 549] width 961 height 43
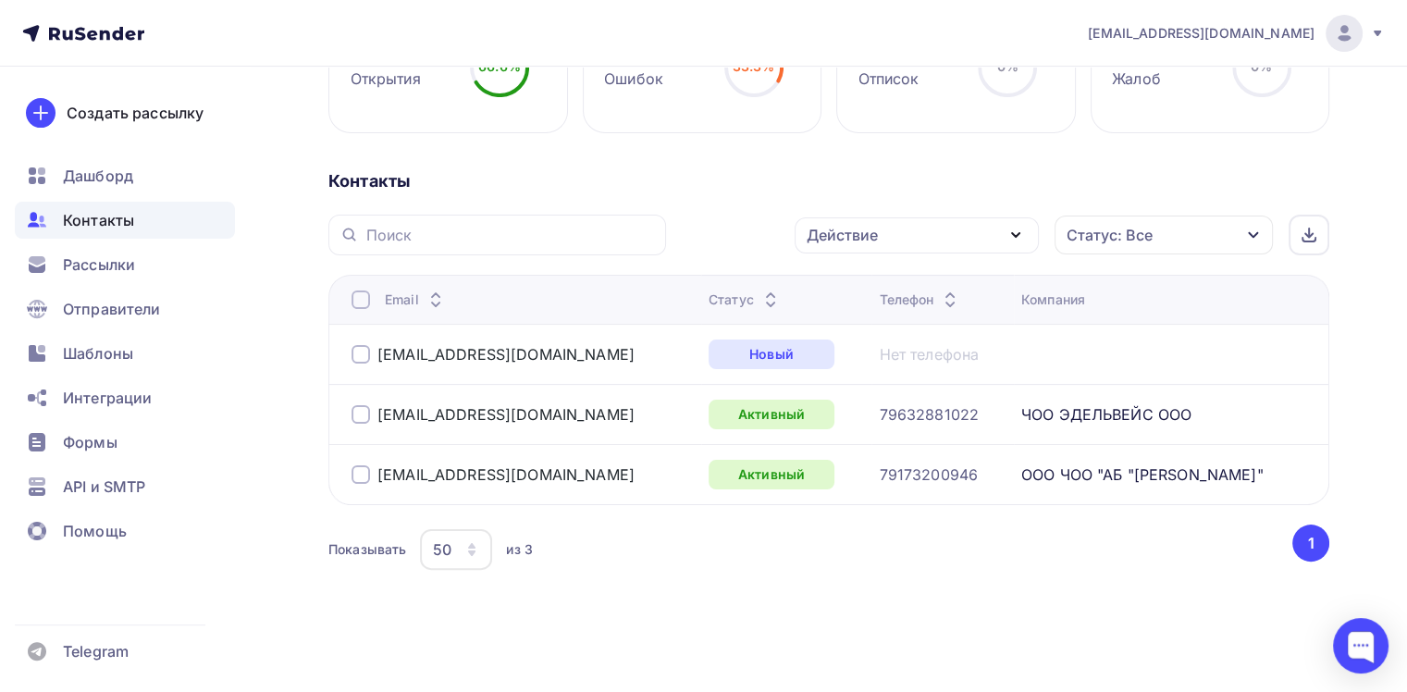
click at [354, 355] on div at bounding box center [361, 354] width 19 height 19
click at [1018, 233] on icon "button" at bounding box center [1015, 235] width 7 height 4
click at [1110, 144] on div "2 Открытия 66.6% 66.6% 1 Ошибок 33.3% 33.3% 0 Отписок 0% 0% 0 Жалоб 0% 0% Конта…" at bounding box center [828, 318] width 1001 height 604
click at [1108, 351] on td at bounding box center [1171, 354] width 315 height 60
click at [1250, 232] on icon "button" at bounding box center [1253, 235] width 10 height 6
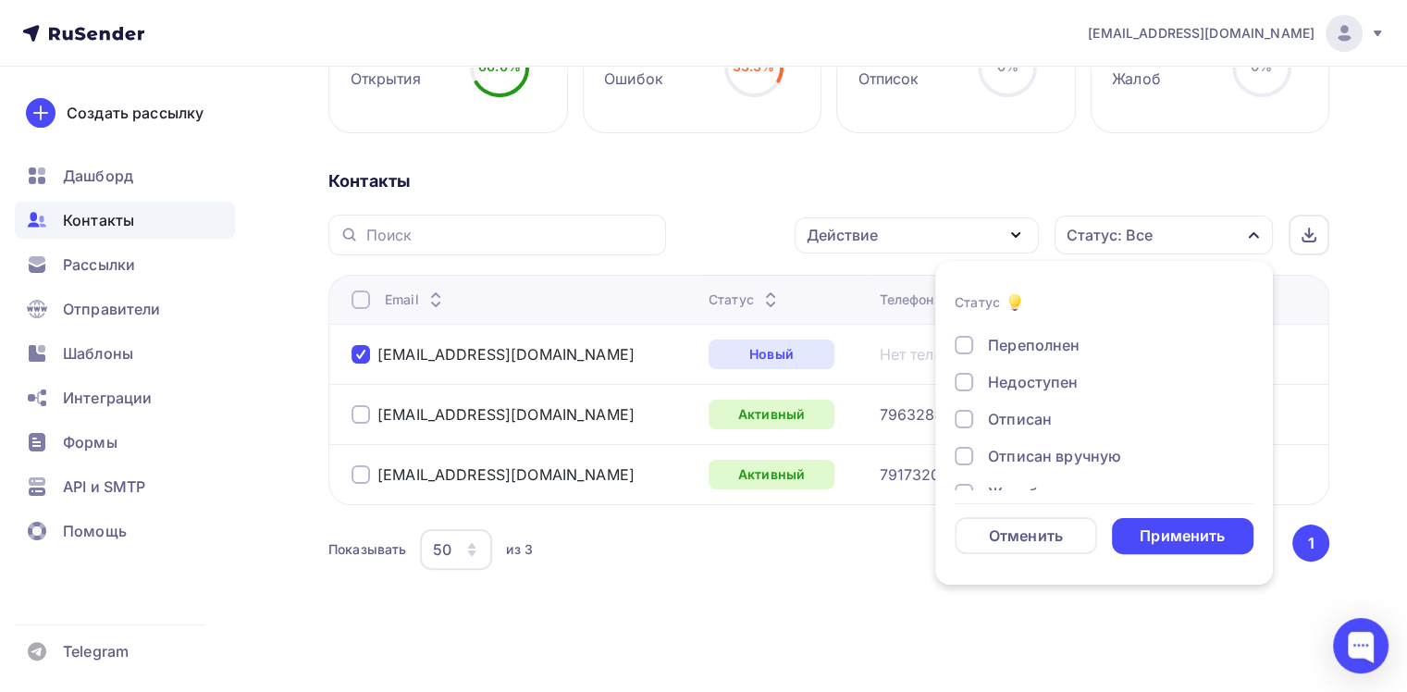
scroll to position [133, 0]
click at [1129, 642] on div "Назад Пользователи PoC Переименовать список Скачать список Отписать адреса Наст…" at bounding box center [703, 216] width 1407 height 955
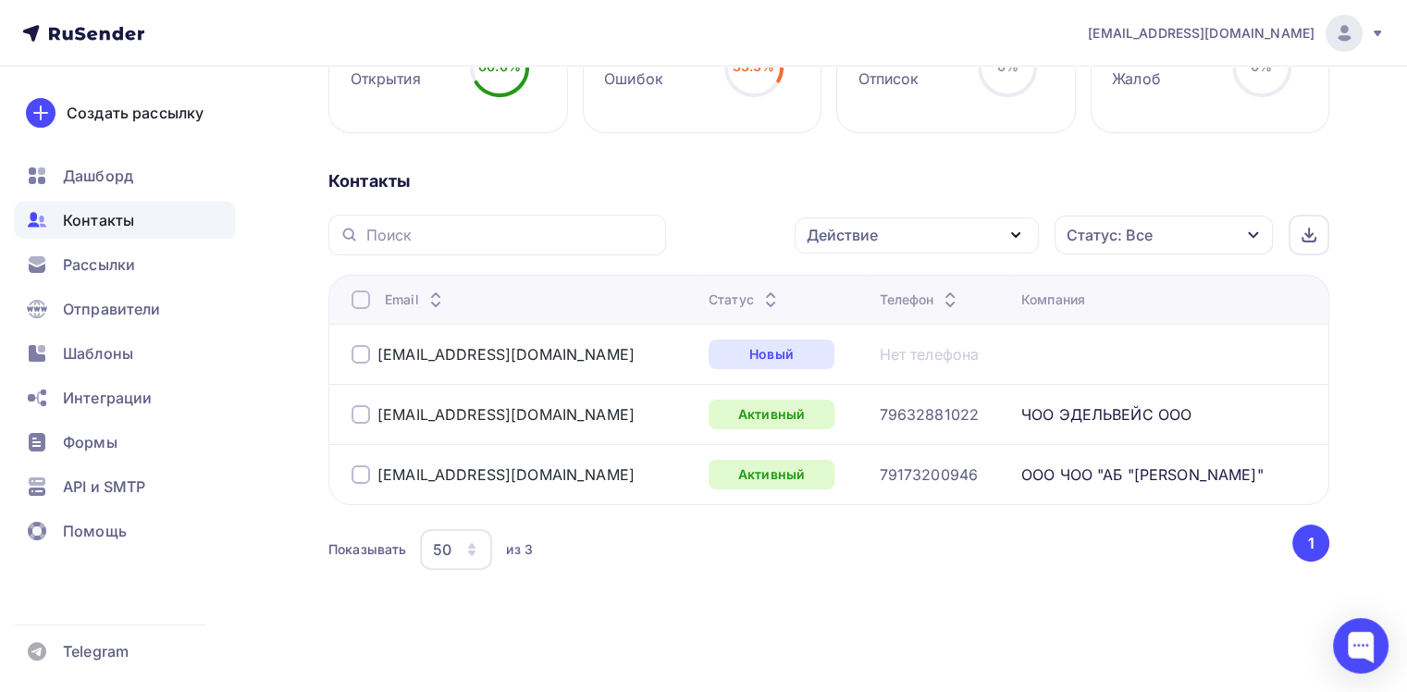
click at [641, 185] on div "Контакты" at bounding box center [828, 181] width 1001 height 22
click at [95, 175] on span "Дашборд" at bounding box center [98, 176] width 70 height 22
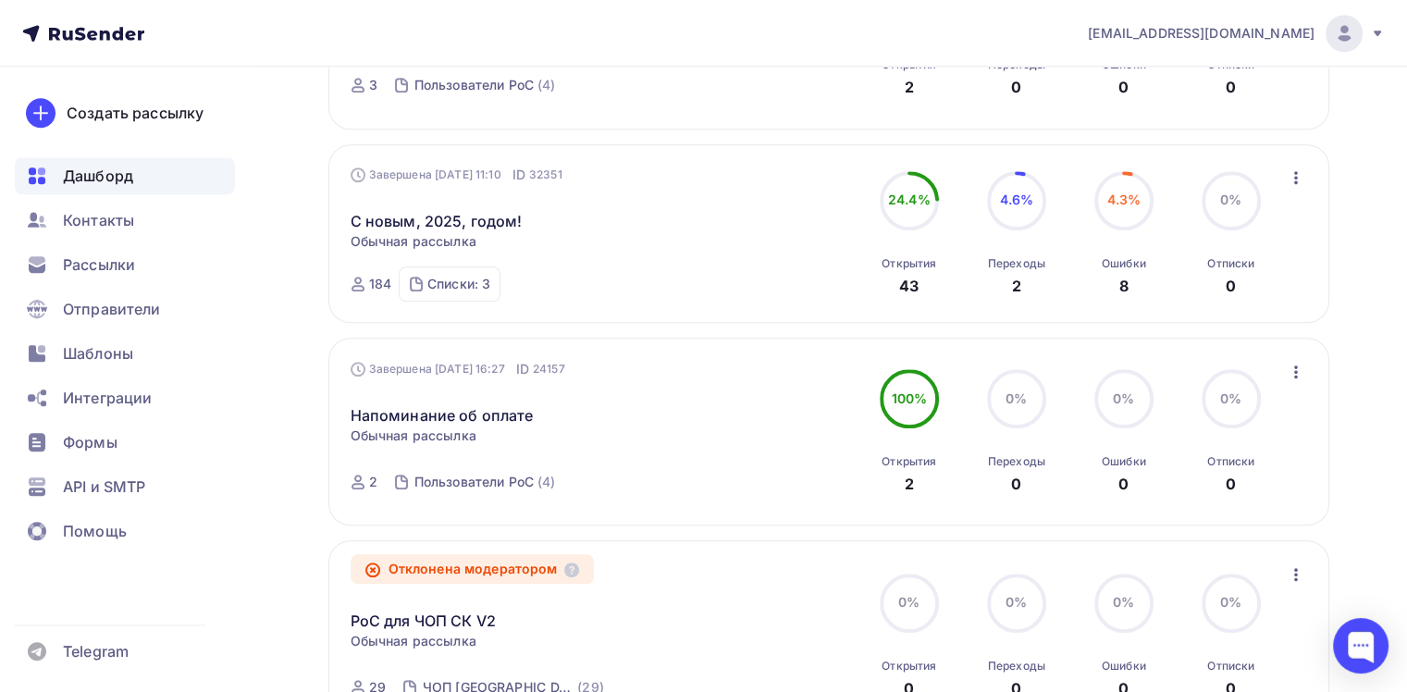
scroll to position [1784, 0]
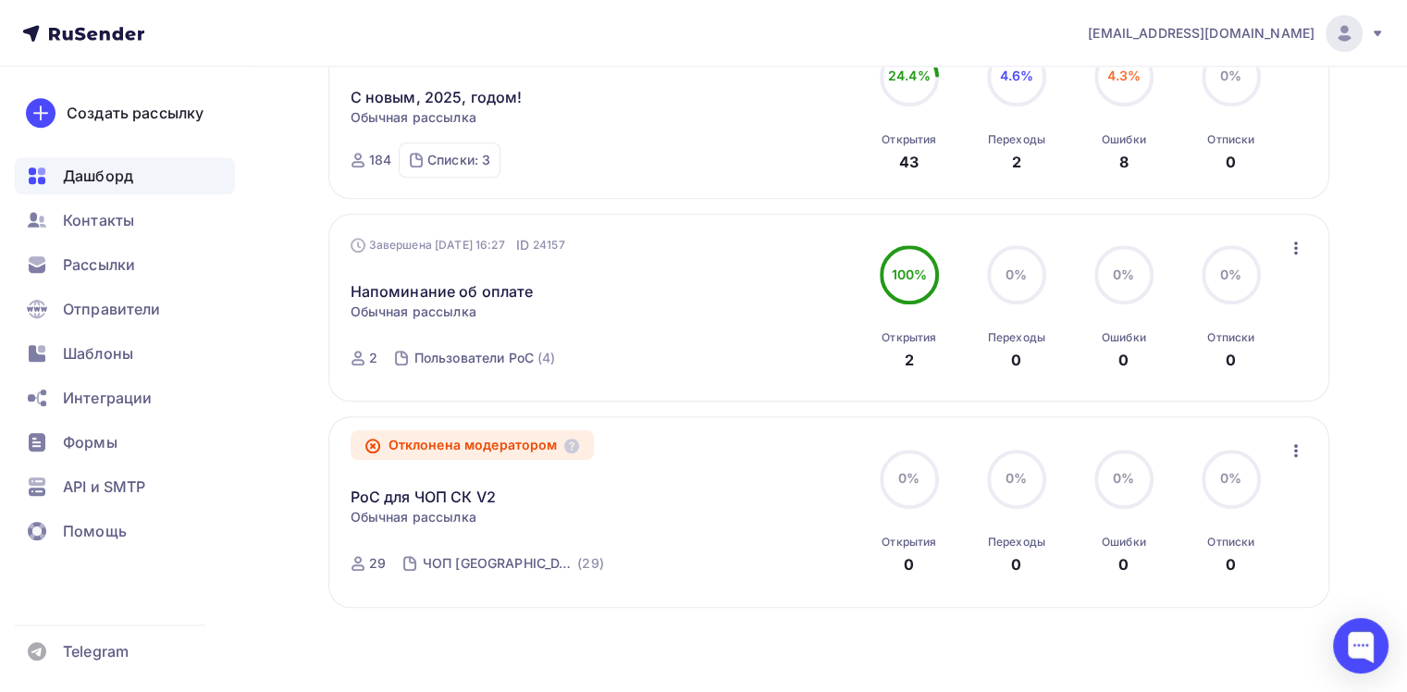
click at [1297, 446] on icon "button" at bounding box center [1296, 450] width 22 height 22
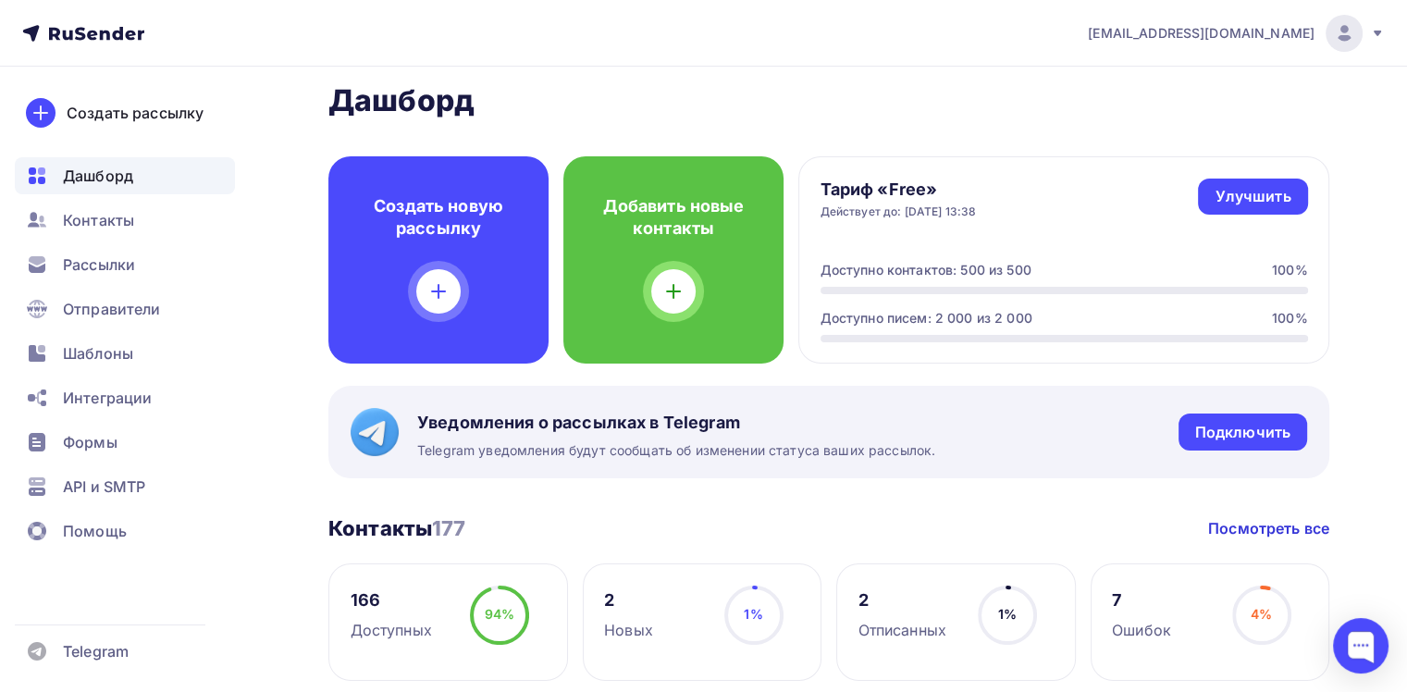
scroll to position [0, 0]
